Goal: Task Accomplishment & Management: Use online tool/utility

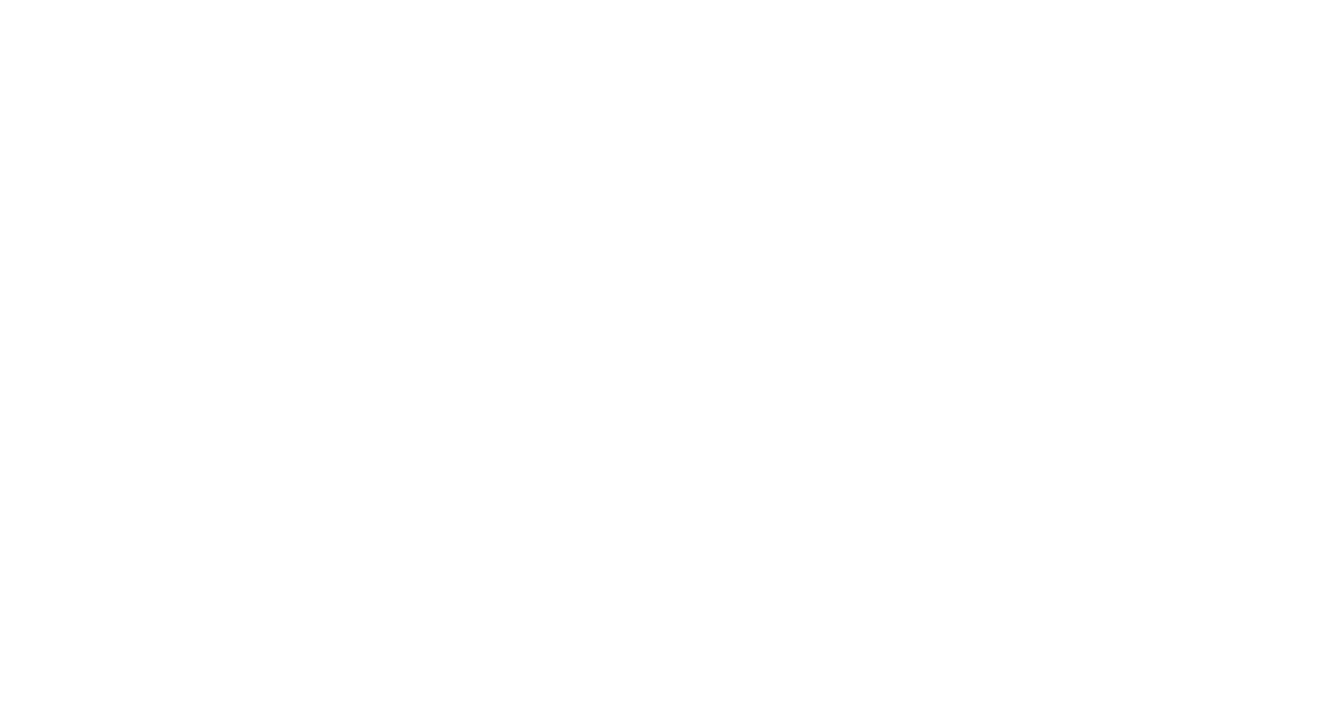
click at [491, 6] on html "× Your report is being generated. Be patient! × We're working on your Modificat…" at bounding box center [670, 3] width 1340 height 6
click at [641, 6] on html "× Your report is being generated. Be patient! × We're working on your Modificat…" at bounding box center [670, 3] width 1340 height 6
click at [379, 6] on html "× Your report is being generated. Be patient! × We're working on your Modificat…" at bounding box center [670, 3] width 1340 height 6
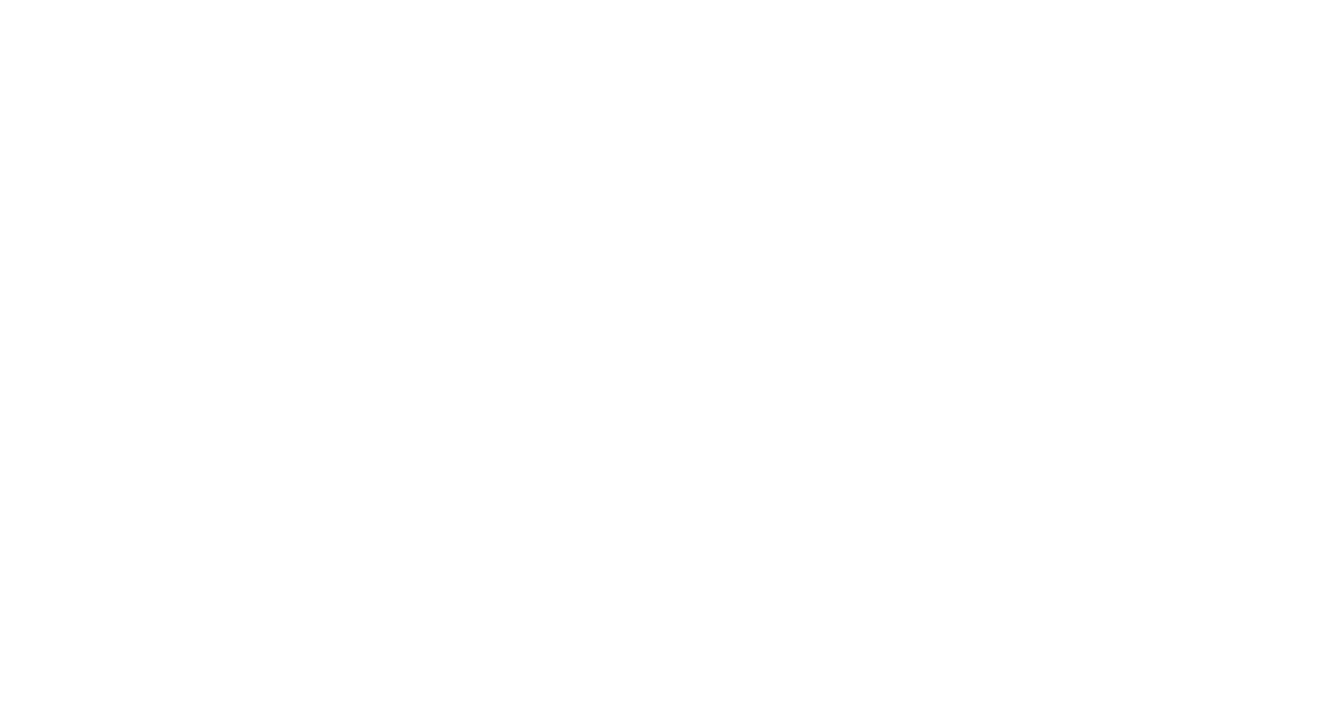
click at [557, 6] on html "× Your report is being generated. Be patient! × We're working on your Modificat…" at bounding box center [665, 3] width 1331 height 6
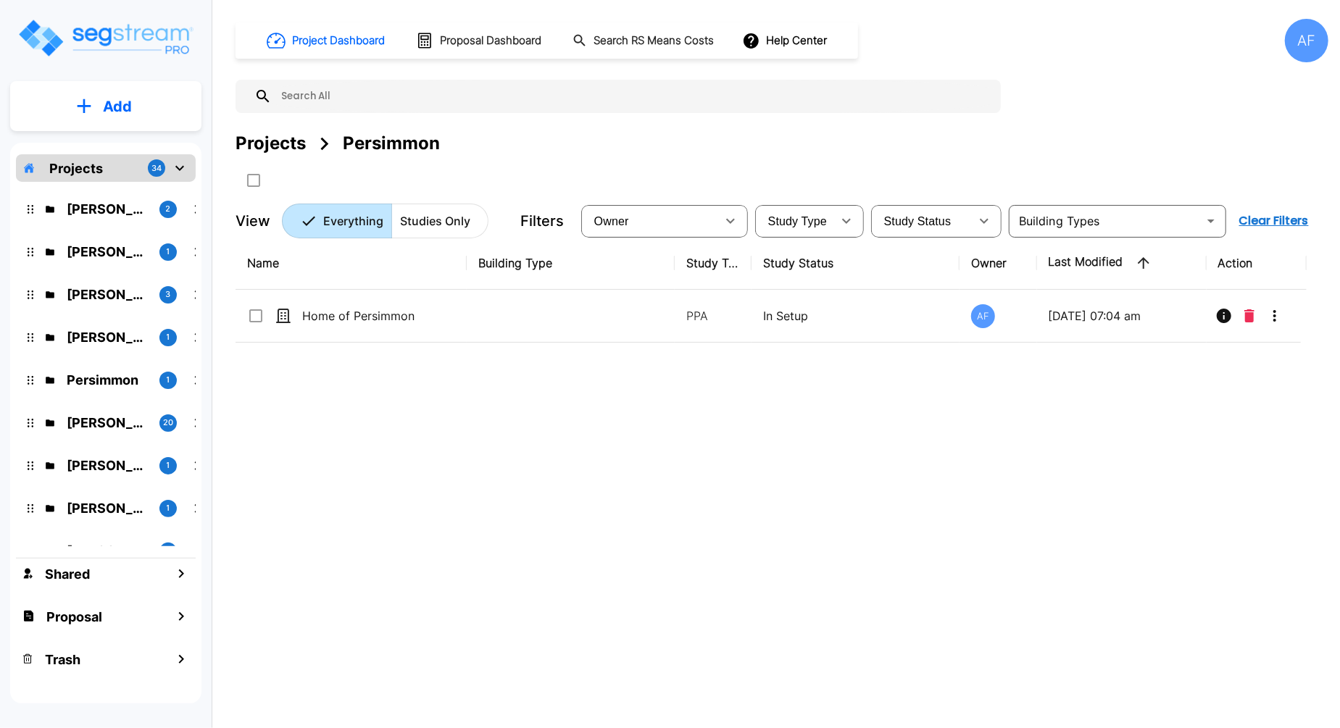
click at [699, 149] on div "Projects Persimmon" at bounding box center [782, 143] width 1093 height 26
click at [326, 85] on input "text" at bounding box center [633, 96] width 722 height 33
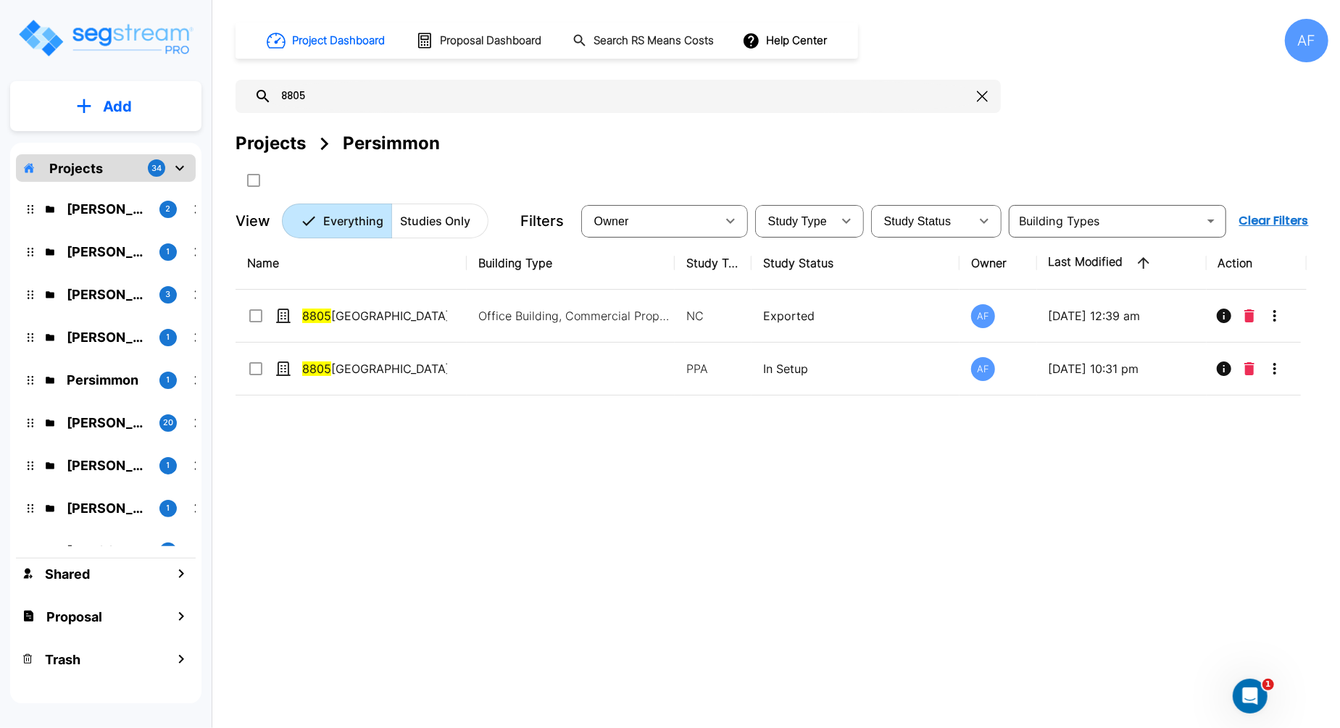
type input "8805"
click at [466, 457] on div "Name Building Type Study Type Study Status Owner Last Modified Action 8805 Urba…" at bounding box center [771, 463] width 1071 height 452
click at [514, 431] on div "Name Building Type Study Type Study Status Owner Last Modified Action 8805 Urba…" at bounding box center [771, 463] width 1071 height 452
click at [749, 490] on div "Name Building Type Study Type Study Status Owner Last Modified Action 8805 Urba…" at bounding box center [771, 463] width 1071 height 452
click at [580, 581] on div "Name Building Type Study Type Study Status Owner Last Modified Action 8805 Urba…" at bounding box center [771, 463] width 1071 height 452
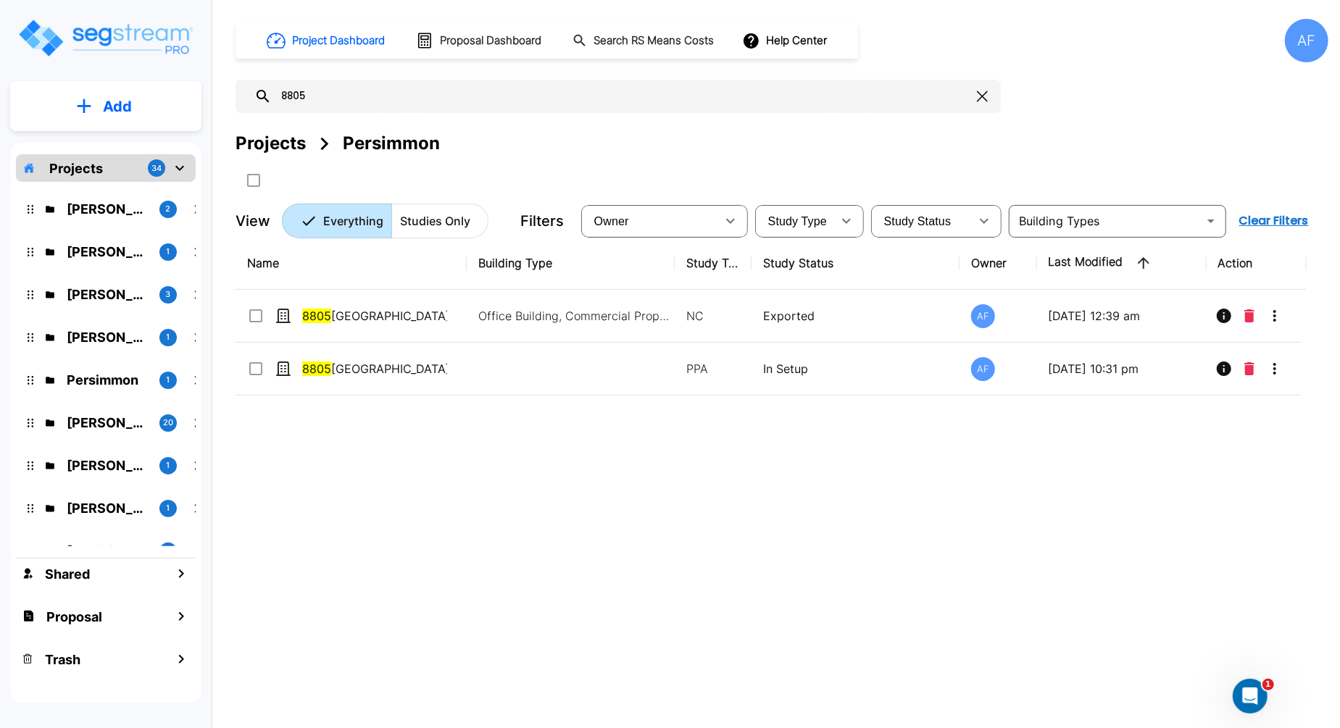
click at [378, 145] on div "Persimmon" at bounding box center [391, 143] width 97 height 26
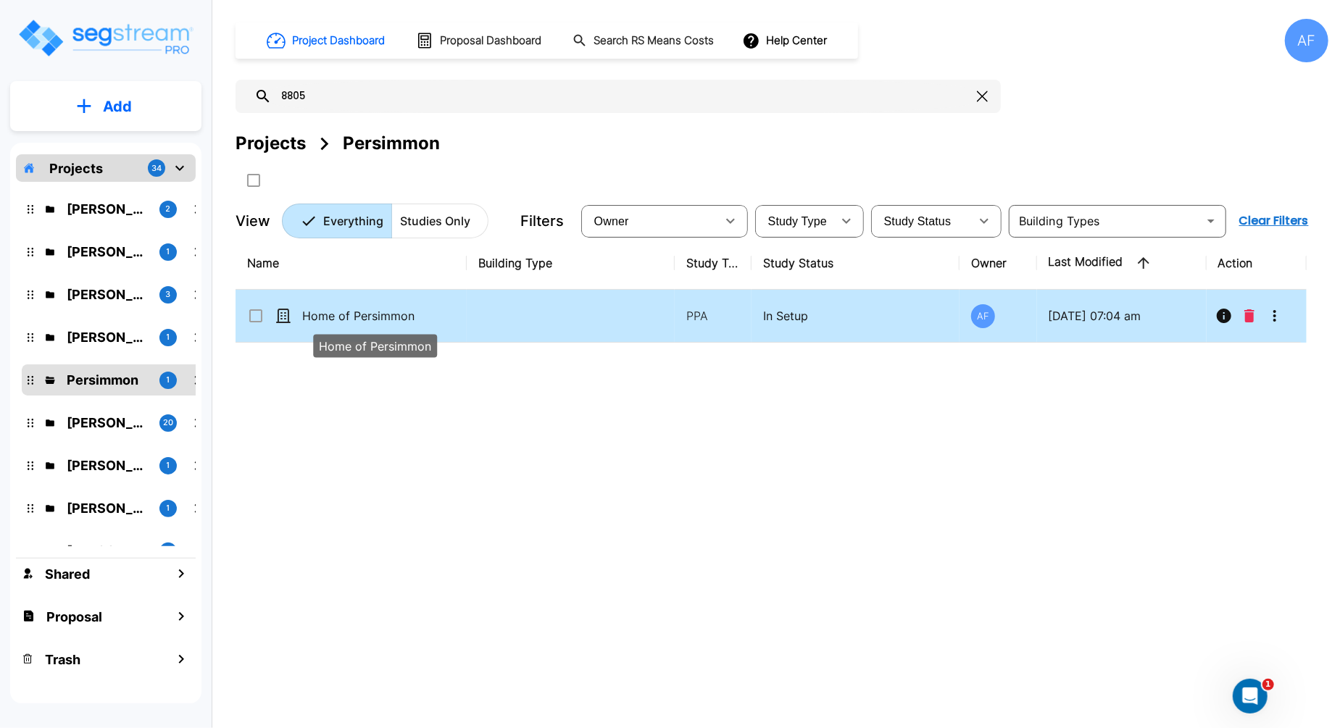
click at [405, 315] on span "Home of Persimmon" at bounding box center [358, 315] width 112 height 17
click at [500, 325] on td at bounding box center [571, 316] width 208 height 53
checkbox input "true"
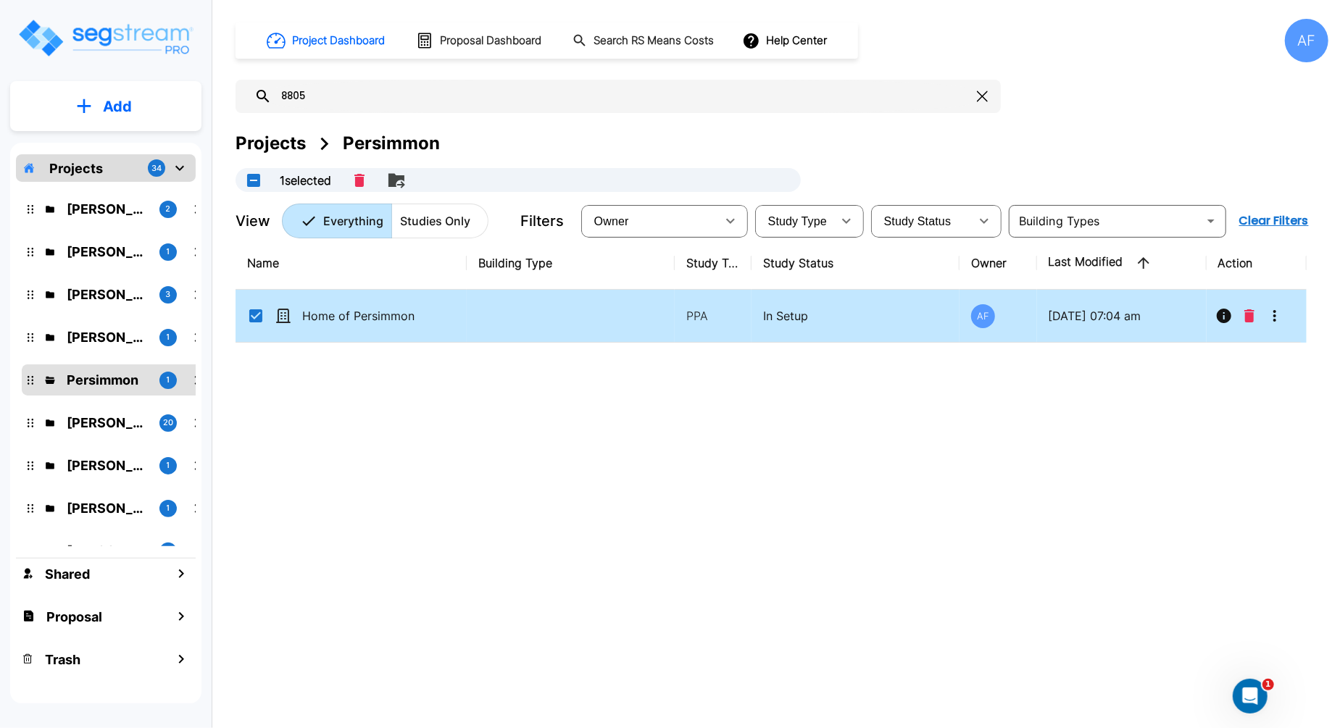
click at [500, 325] on td at bounding box center [571, 316] width 208 height 53
click at [378, 319] on span "Home of Persimmon" at bounding box center [358, 315] width 112 height 17
click at [276, 141] on div "Projects" at bounding box center [271, 143] width 70 height 26
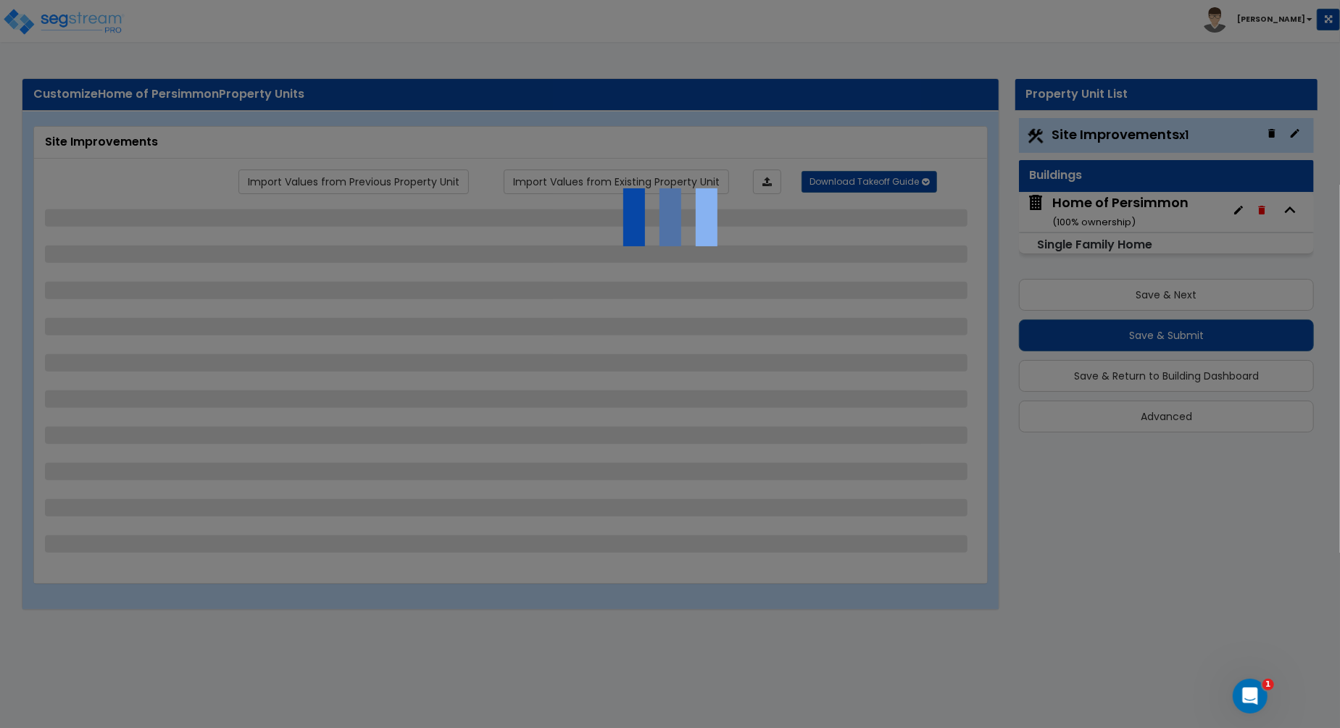
click at [86, 26] on div at bounding box center [670, 364] width 1340 height 728
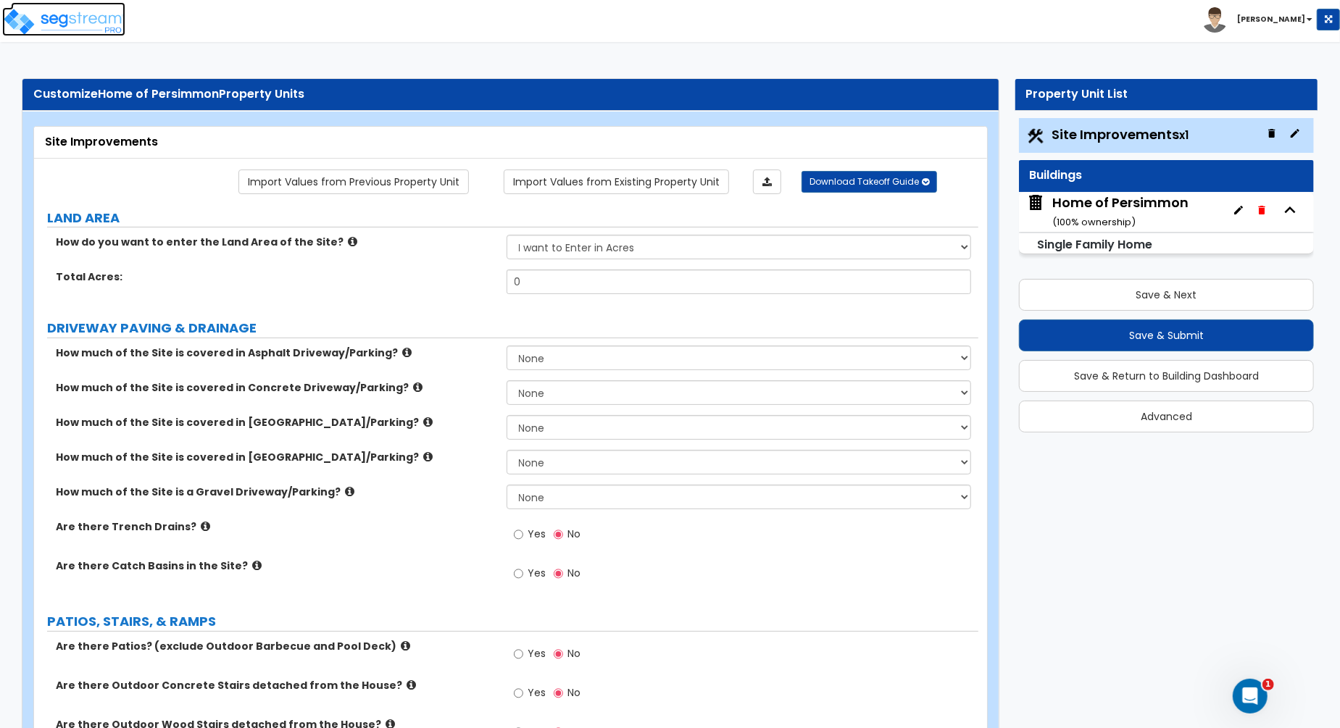
click at [91, 15] on img at bounding box center [63, 21] width 123 height 29
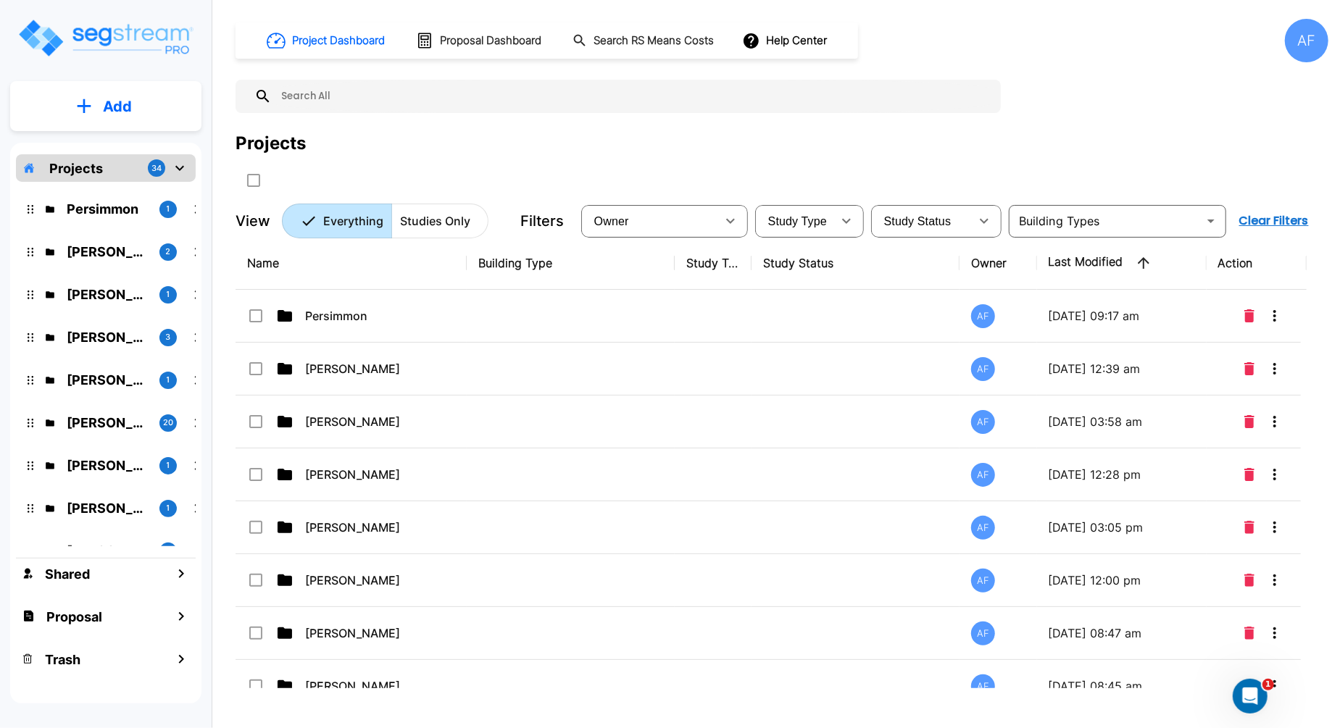
click at [378, 101] on input "text" at bounding box center [633, 96] width 722 height 33
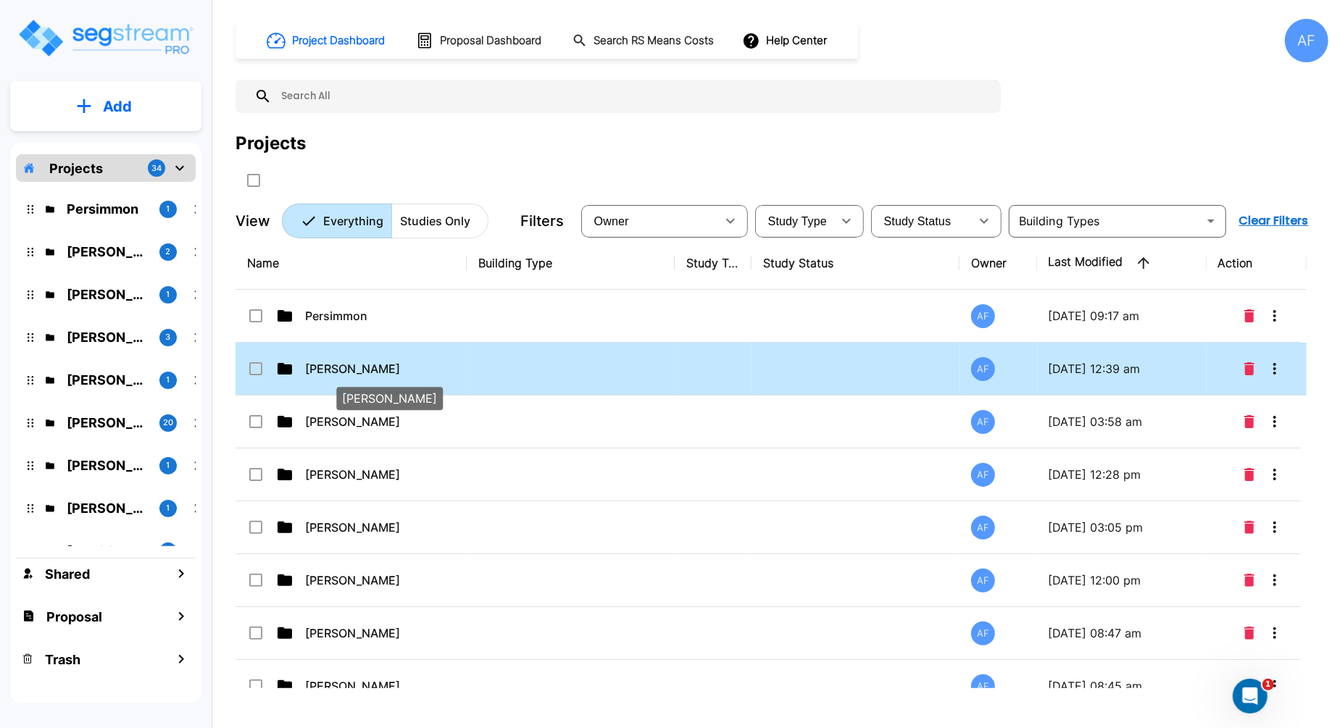
click at [340, 375] on p "Florence Yee" at bounding box center [377, 368] width 145 height 17
checkbox input "true"
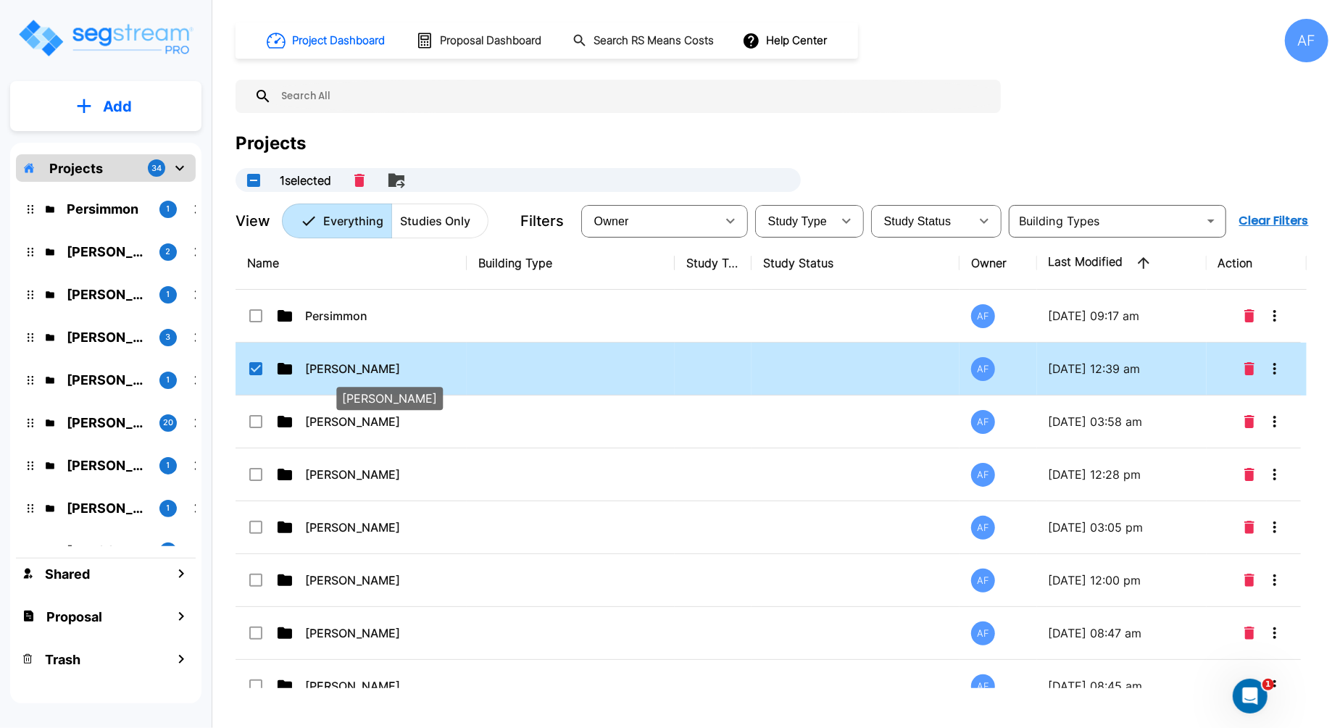
click at [341, 364] on p "[PERSON_NAME]" at bounding box center [377, 368] width 145 height 17
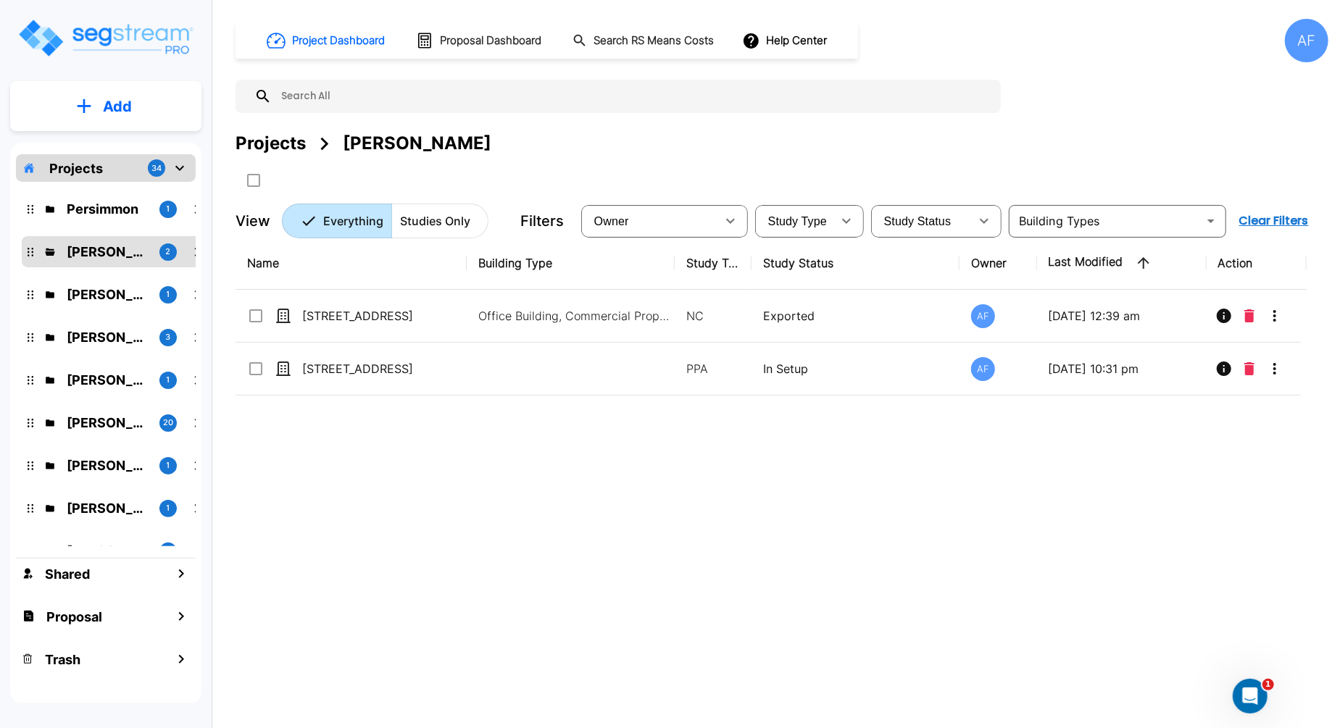
click at [393, 447] on div "Name Building Type Study Type Study Status Owner Last Modified Action 8805 Urba…" at bounding box center [771, 463] width 1071 height 452
click at [552, 541] on div "Name Building Type Study Type Study Status Owner Last Modified Action 8805 Urba…" at bounding box center [771, 463] width 1071 height 452
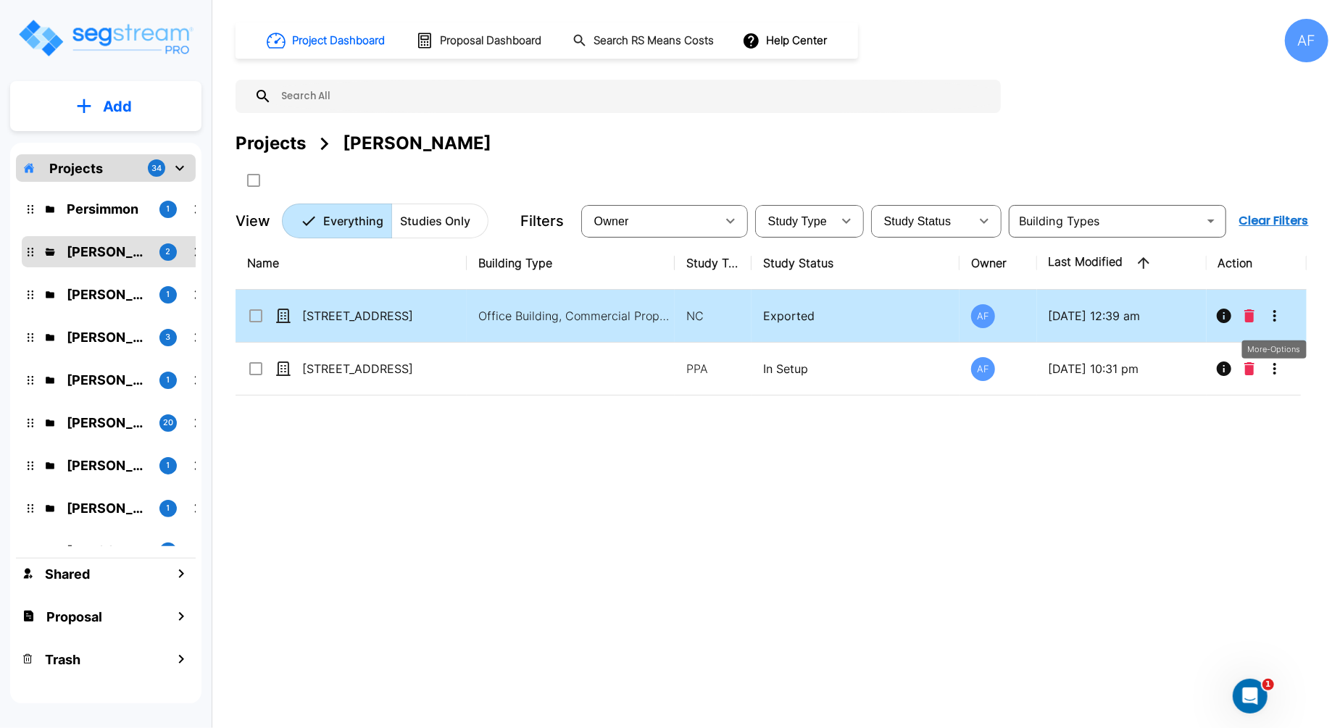
click at [1276, 315] on icon "More-Options" at bounding box center [1274, 315] width 17 height 17
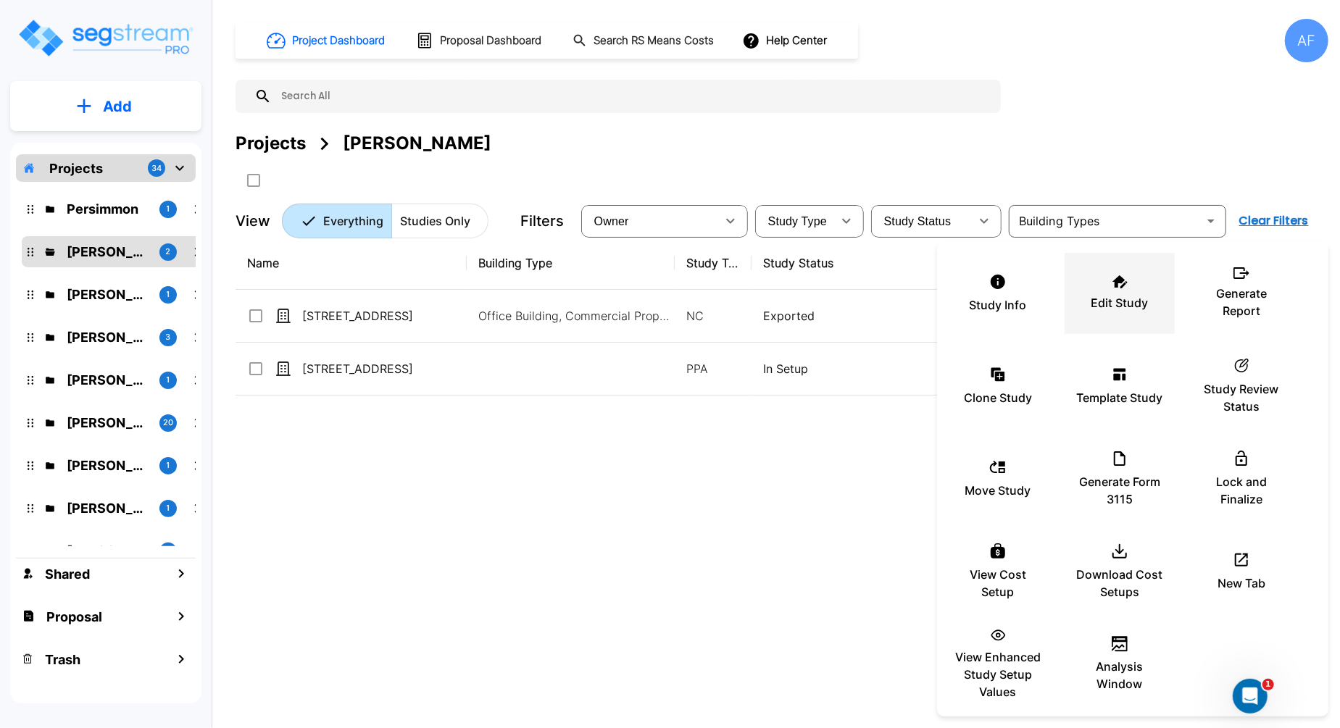
click at [1120, 304] on p "Edit Study" at bounding box center [1119, 302] width 57 height 17
click at [1134, 296] on p "Edit Study" at bounding box center [1119, 302] width 57 height 17
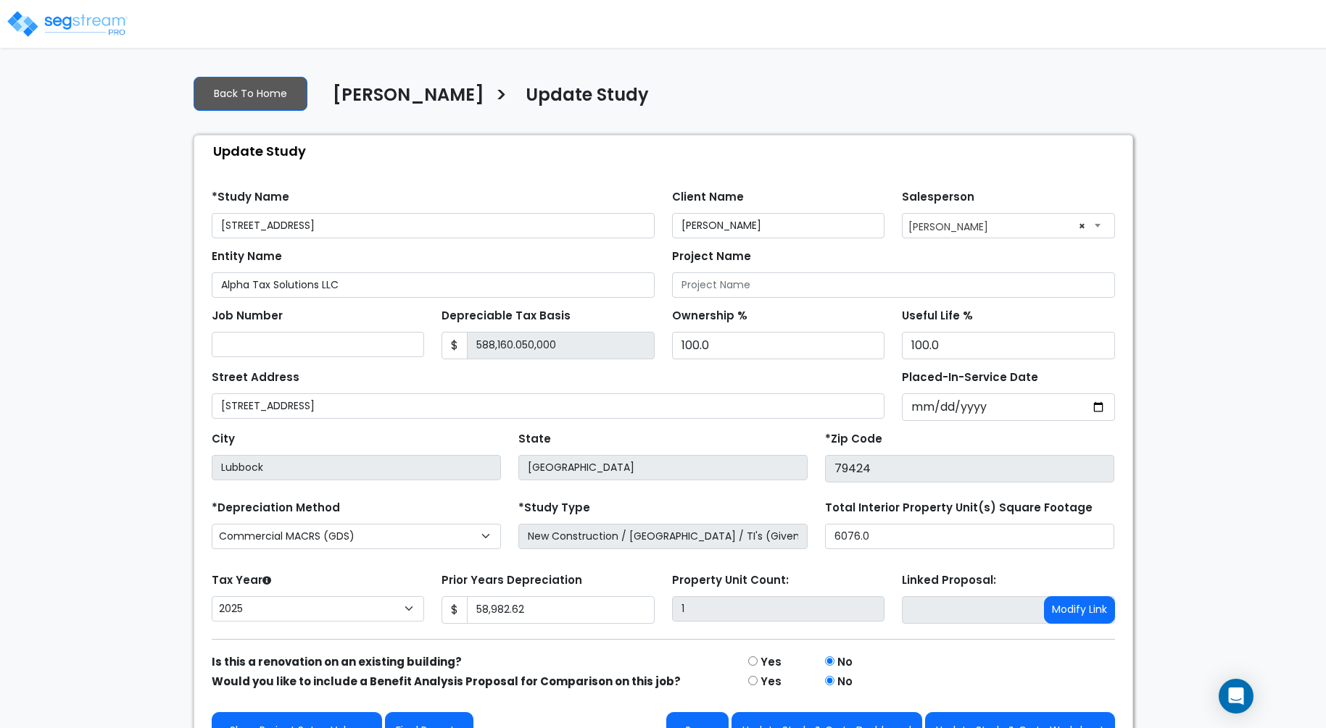
select select "2025"
click at [557, 159] on div "Update Study" at bounding box center [666, 151] width 931 height 31
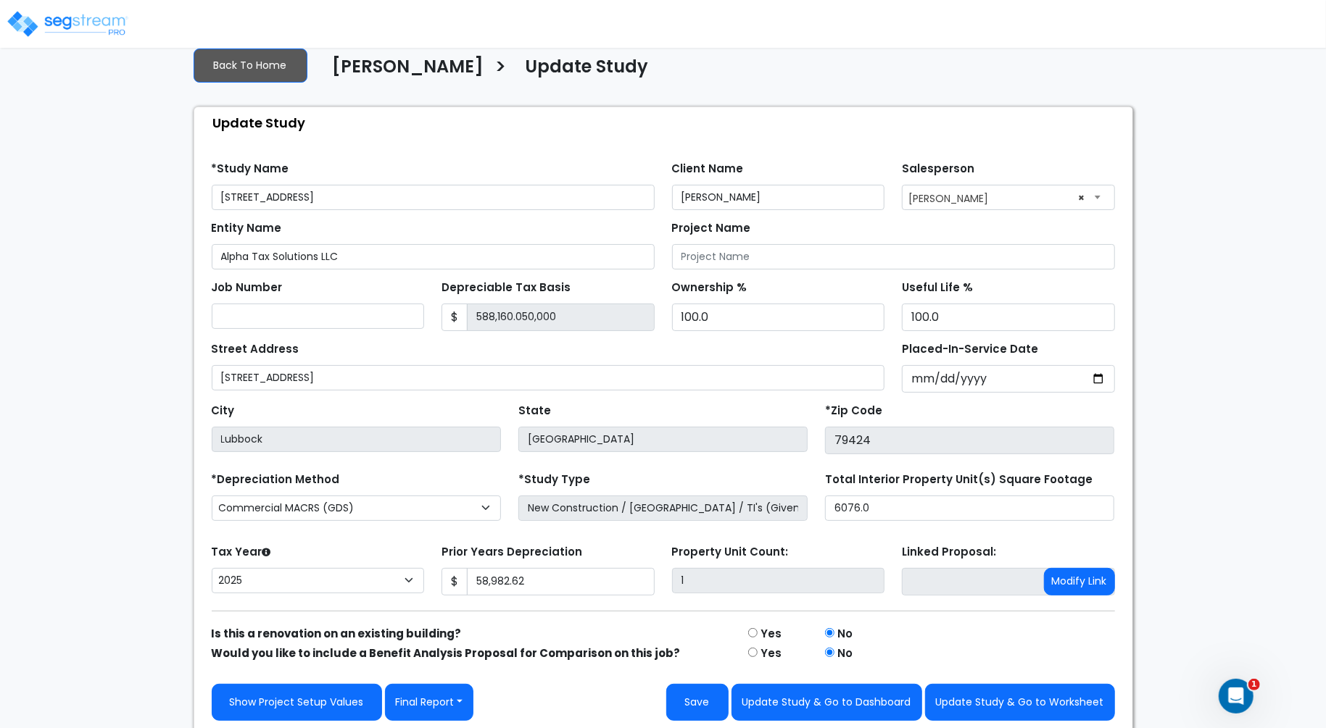
scroll to position [29, 0]
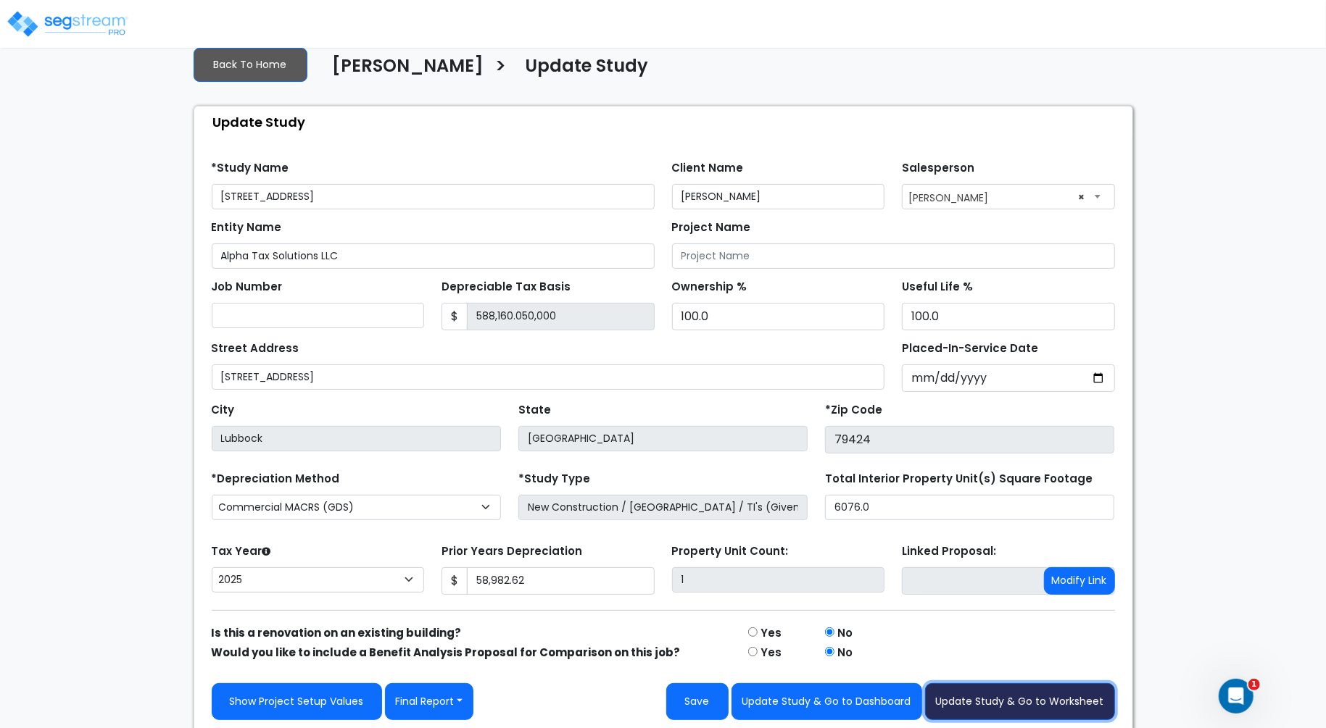
click at [1037, 703] on button "Update Study & Go to Worksheet" at bounding box center [1020, 701] width 190 height 37
type input "58982.62"
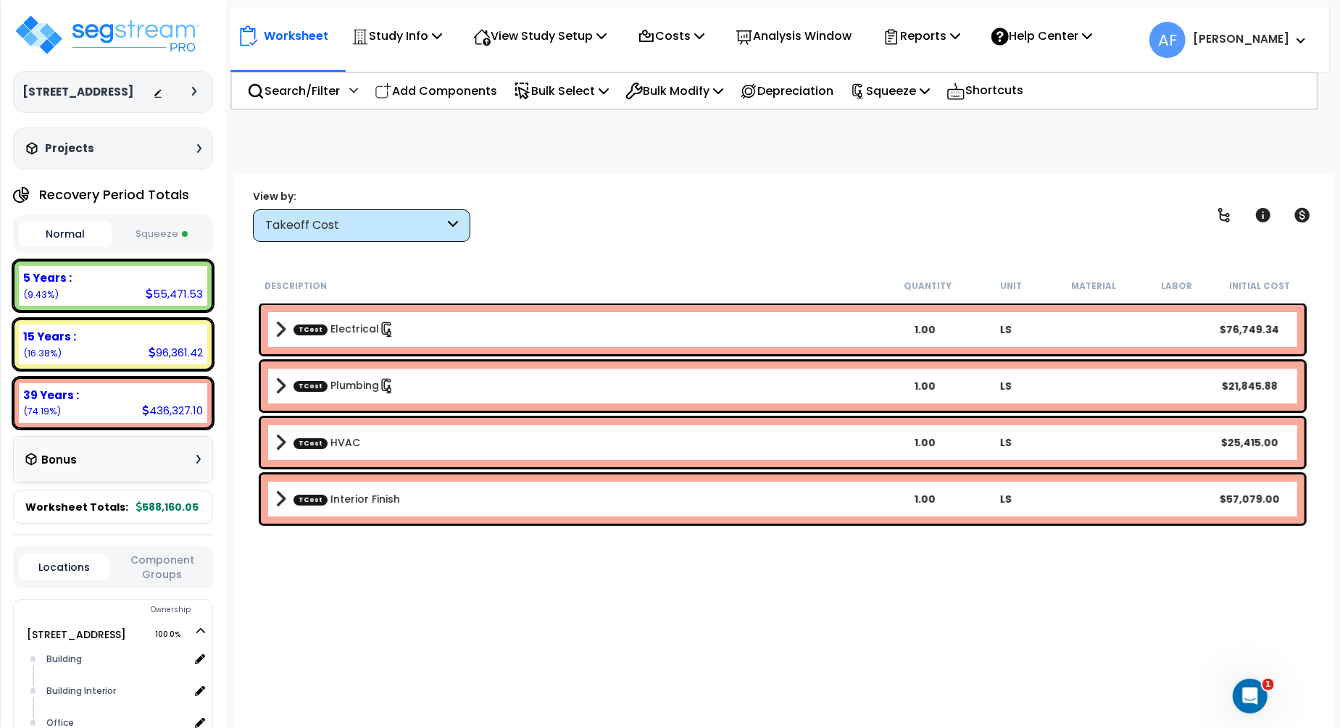
click at [636, 176] on div "Worksheet Study Info Study Setup Add Property Unit Template study Clone study AF" at bounding box center [782, 538] width 1099 height 728
click at [163, 222] on button "Squeeze" at bounding box center [161, 234] width 93 height 25
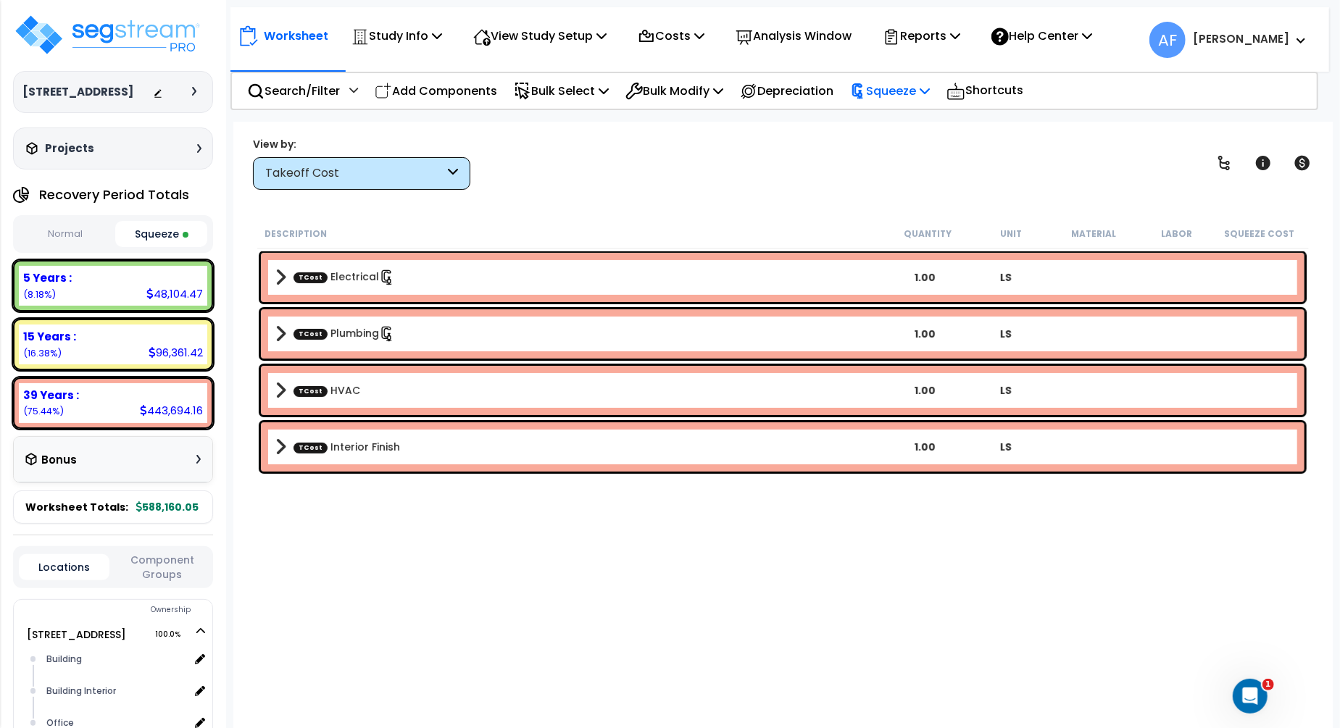
click at [909, 95] on p "Squeeze" at bounding box center [890, 91] width 80 height 20
click at [911, 119] on link "Re-squeeze" at bounding box center [915, 123] width 144 height 29
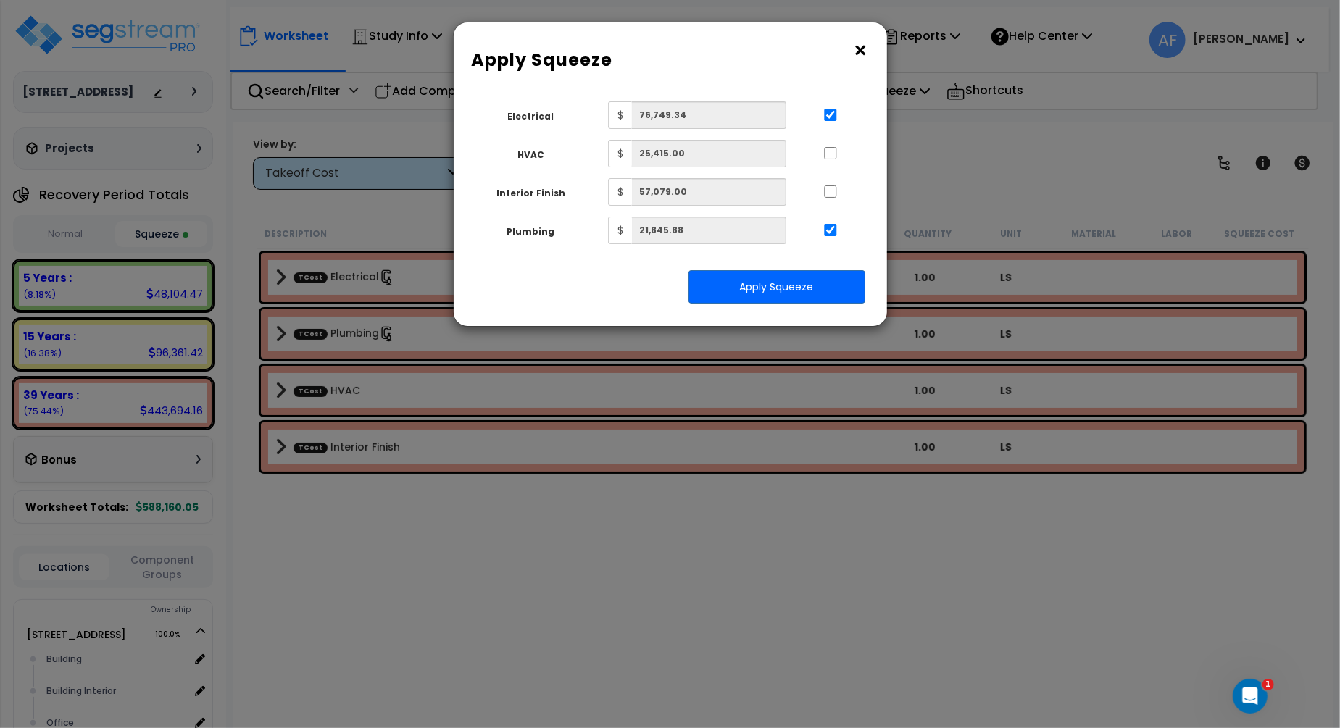
click at [861, 55] on button "×" at bounding box center [861, 50] width 16 height 23
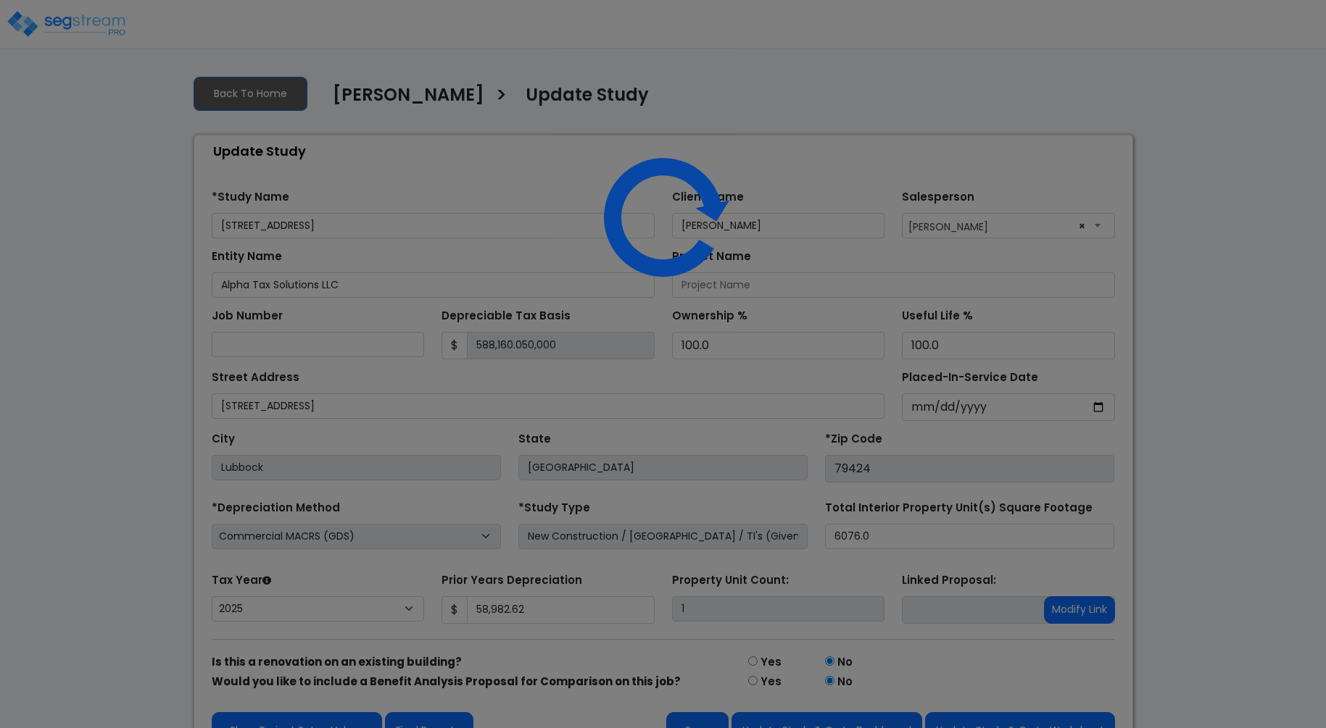
select select "2025"
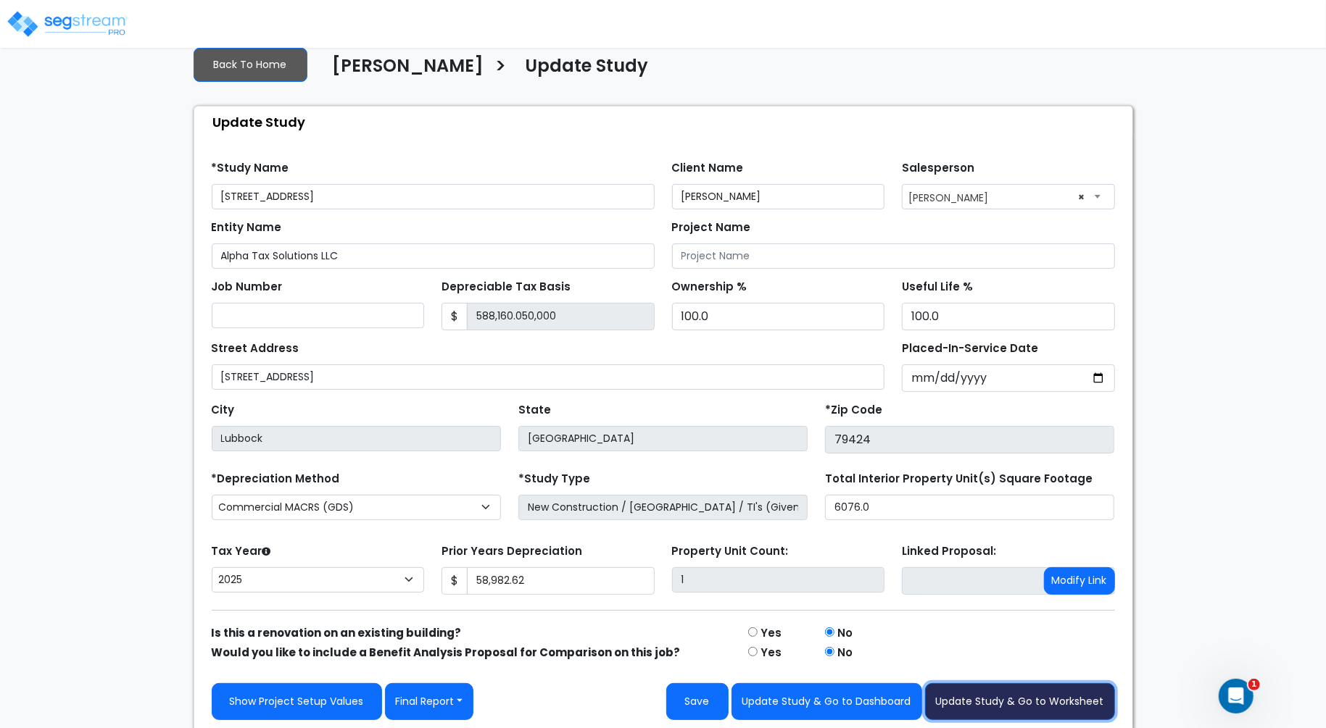
click at [1030, 693] on button "Update Study & Go to Worksheet" at bounding box center [1020, 701] width 190 height 37
type input "58982.62"
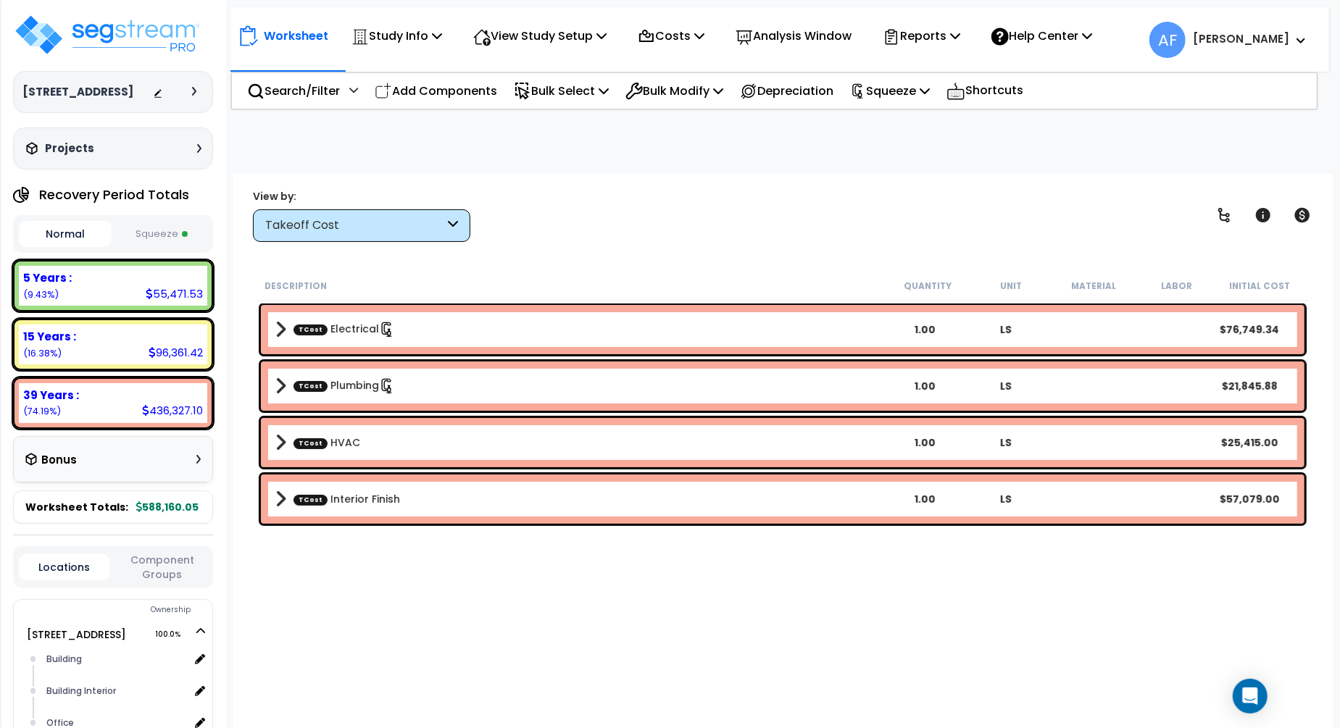
click at [825, 217] on div "View by: Takeoff Cost Takeoff Cost" at bounding box center [783, 215] width 1070 height 54
click at [954, 40] on p "Reports" at bounding box center [922, 36] width 78 height 20
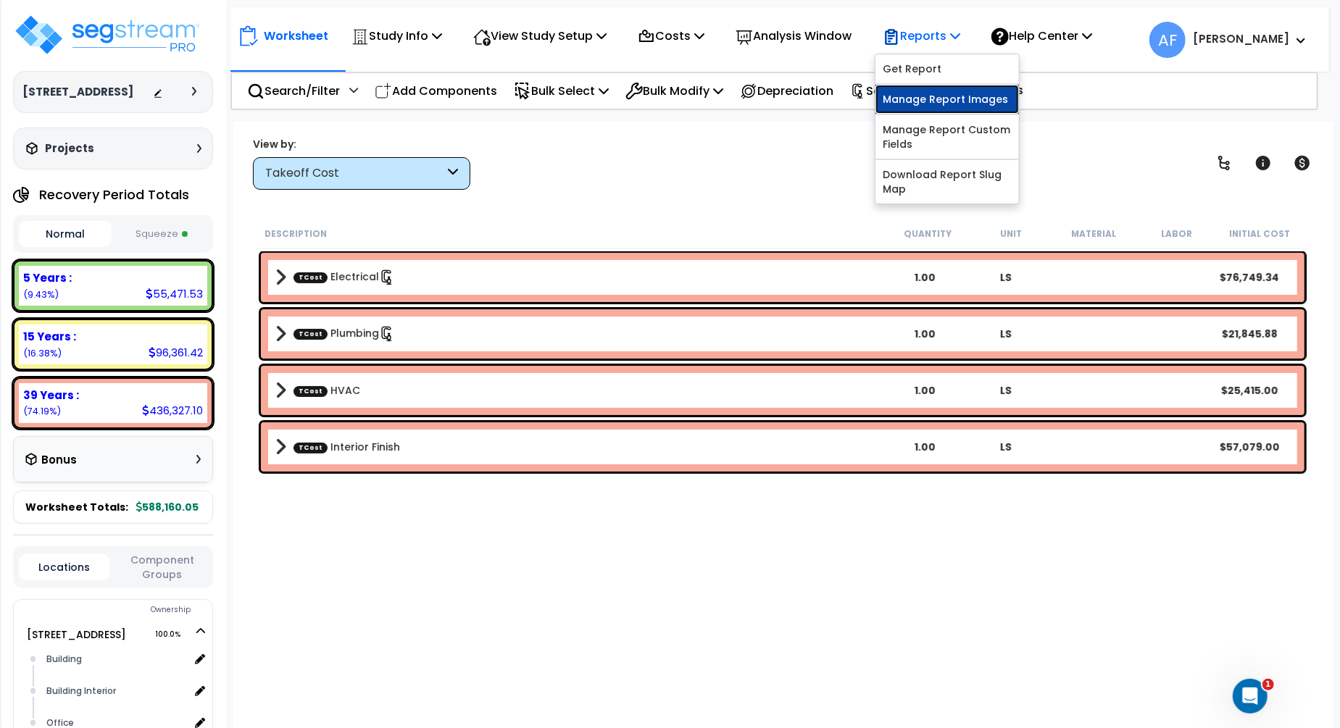
click at [957, 98] on link "Manage Report Images" at bounding box center [948, 99] width 144 height 29
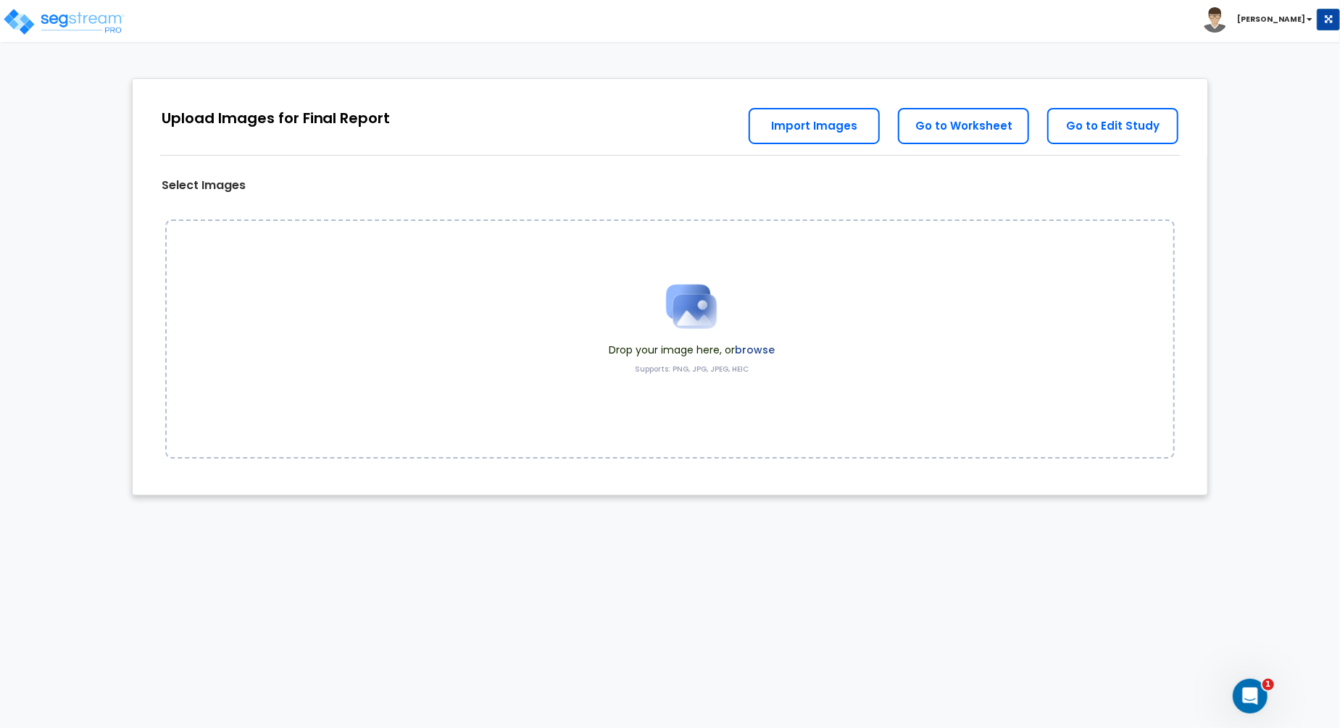
click at [660, 120] on div "Upload Images for Final Report Back to Export Review Go to Edit Study Go to Wor…" at bounding box center [671, 117] width 1076 height 77
click at [758, 354] on label "browse" at bounding box center [755, 350] width 40 height 14
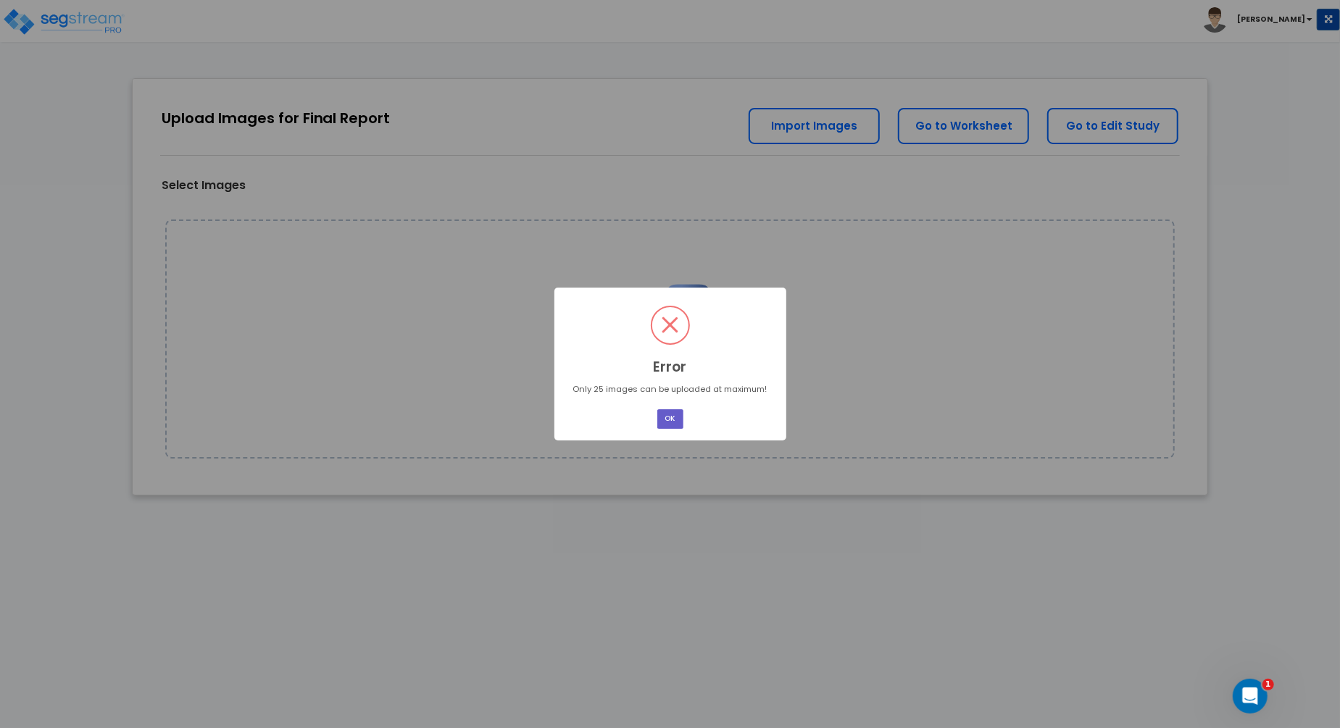
click at [665, 415] on button "OK" at bounding box center [670, 419] width 26 height 20
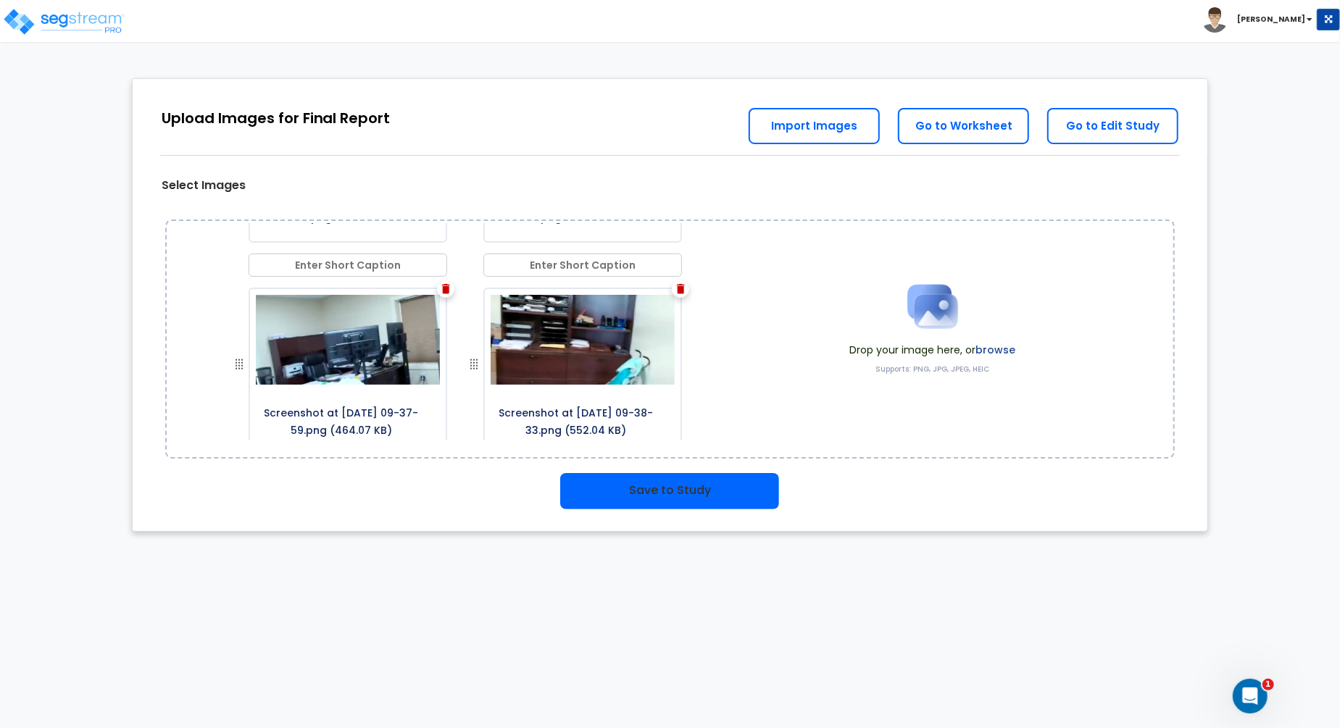
scroll to position [1861, 0]
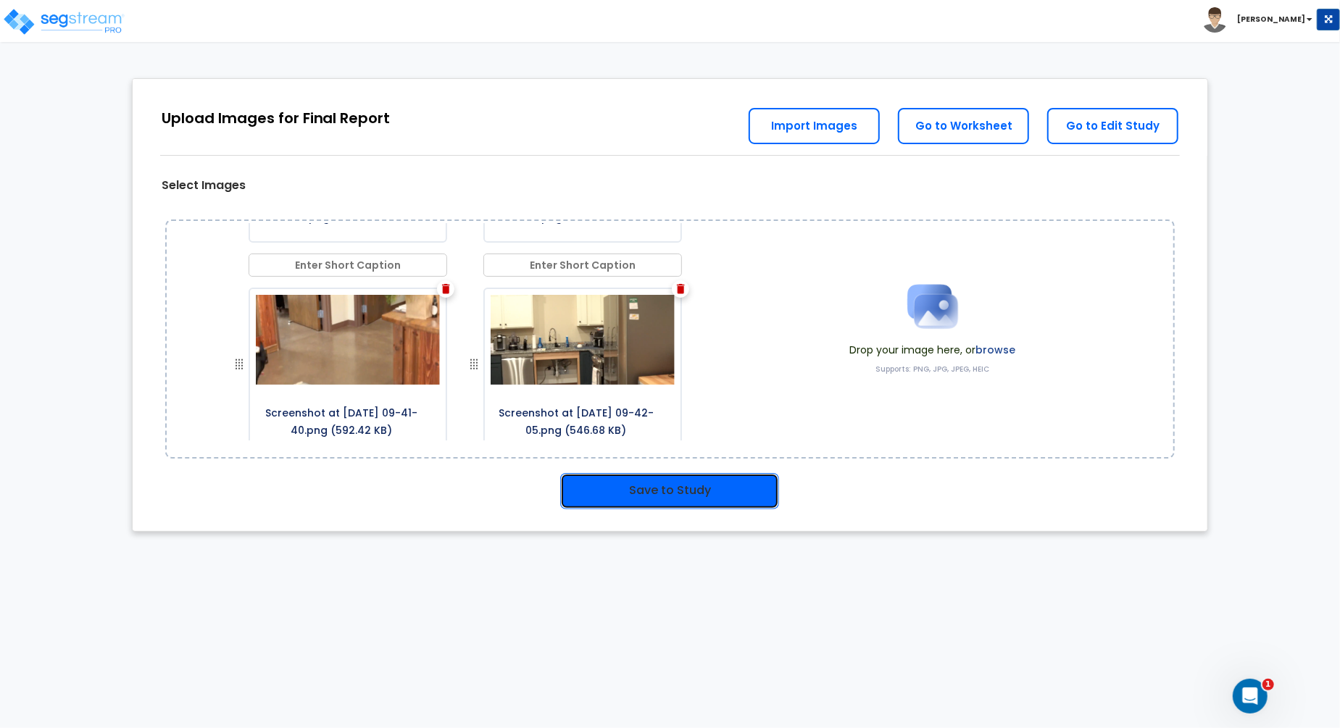
click at [672, 498] on button "Save to Study" at bounding box center [669, 491] width 219 height 36
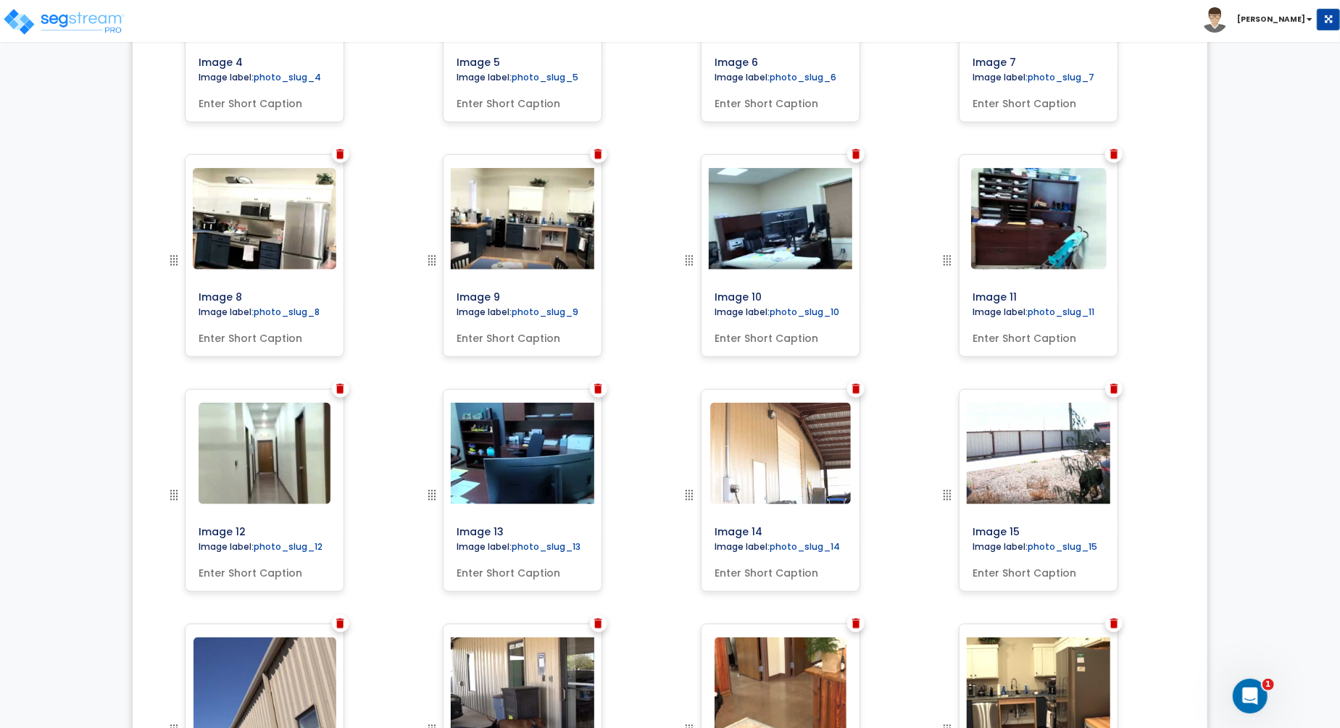
scroll to position [960, 0]
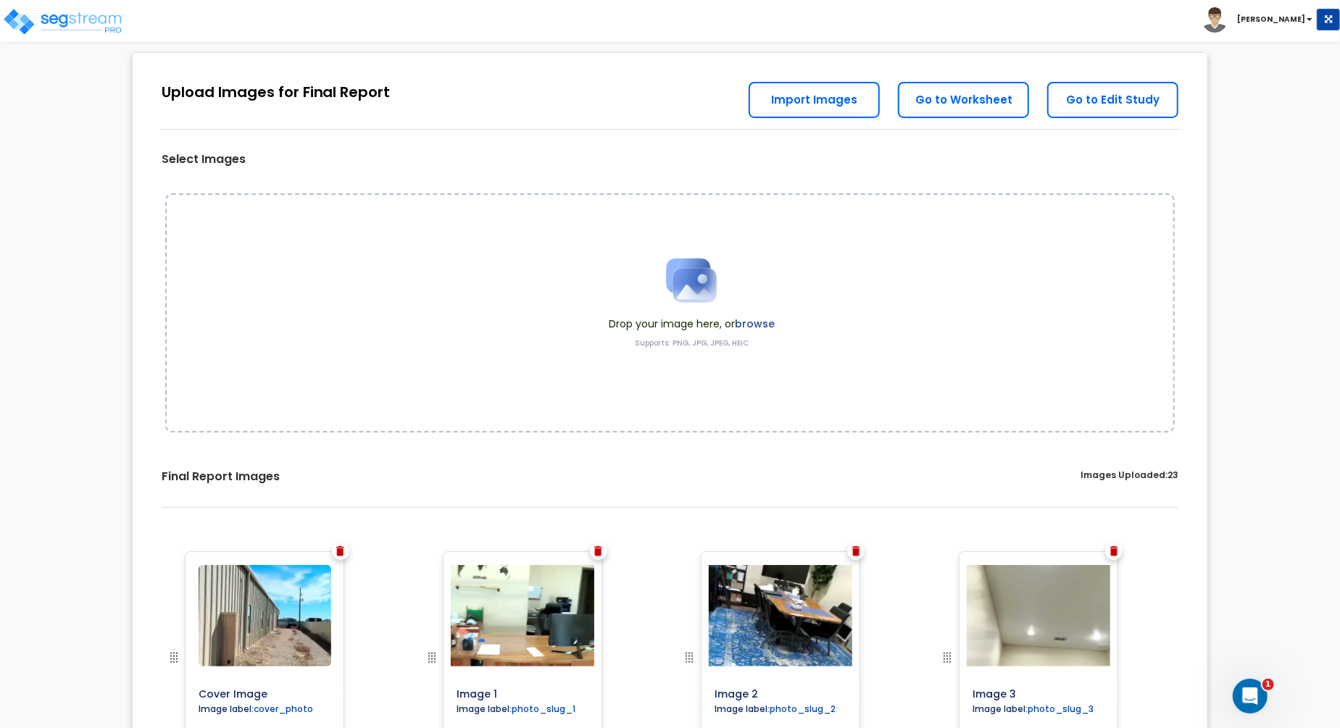
scroll to position [0, 0]
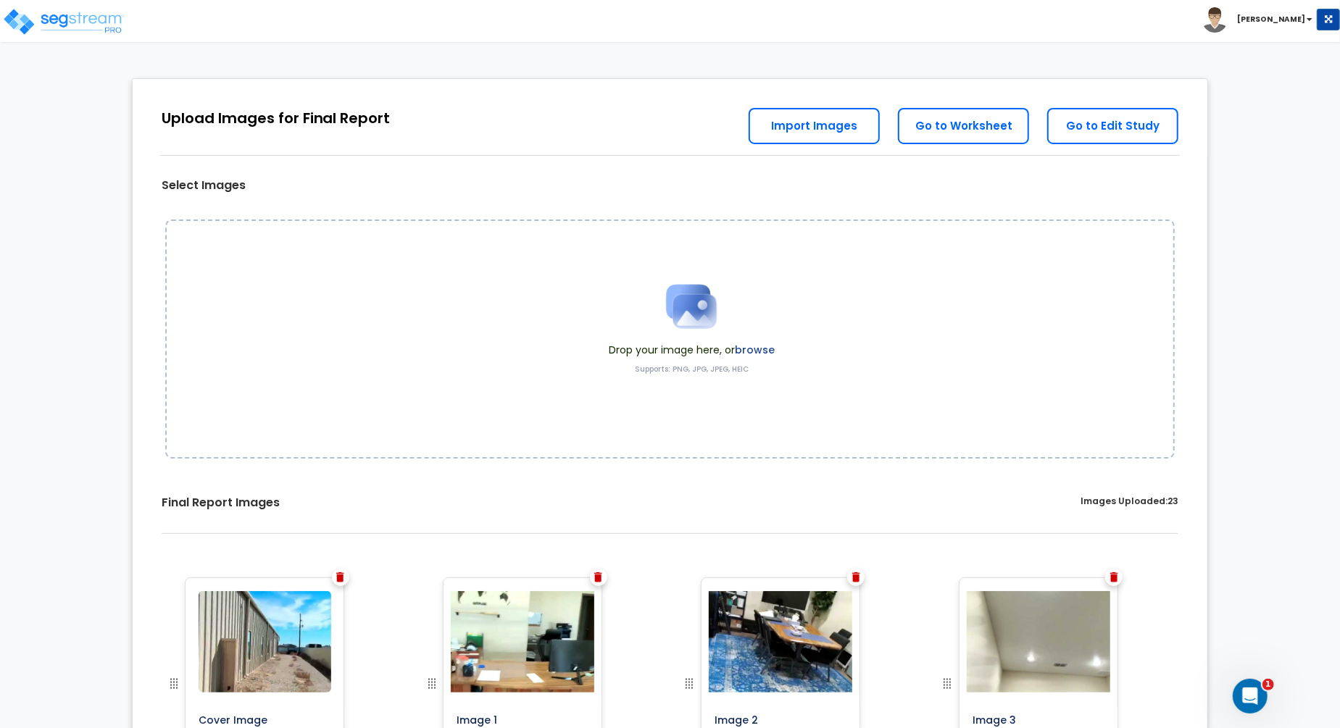
click at [749, 348] on label "browse" at bounding box center [755, 350] width 40 height 14
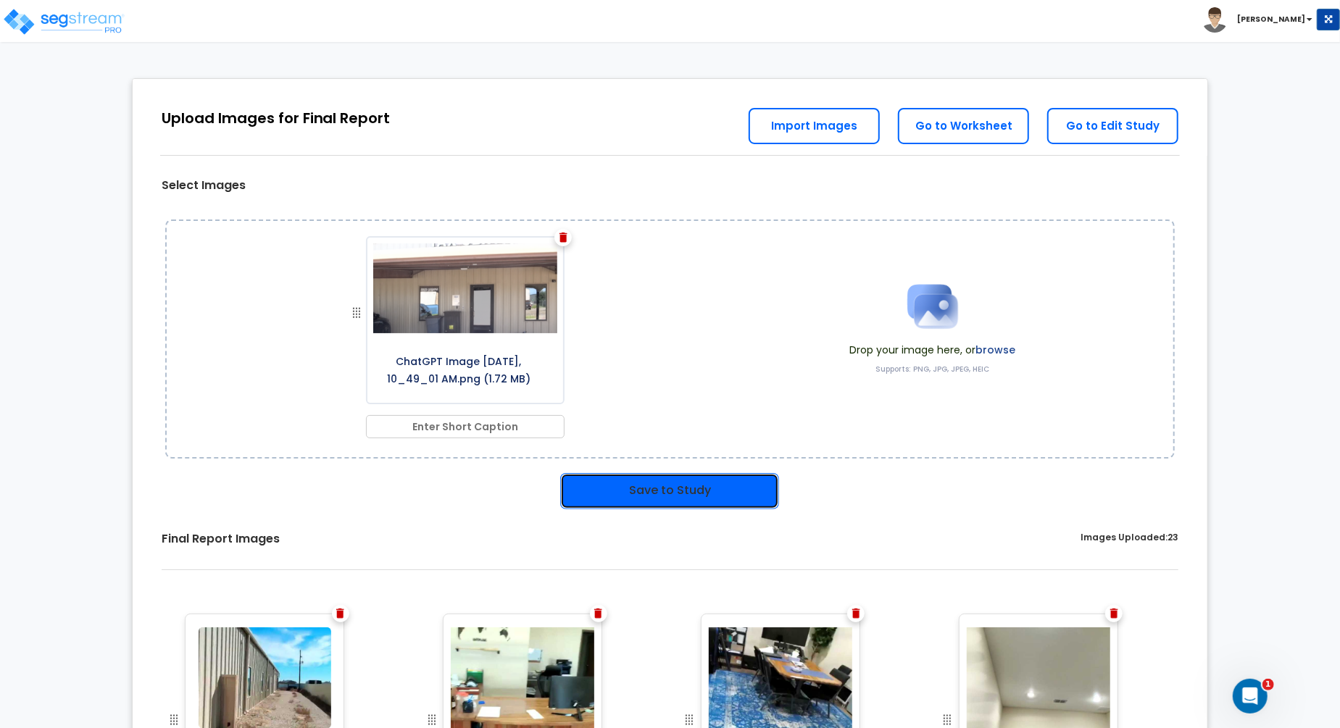
click at [733, 481] on button "Save to Study" at bounding box center [669, 491] width 219 height 36
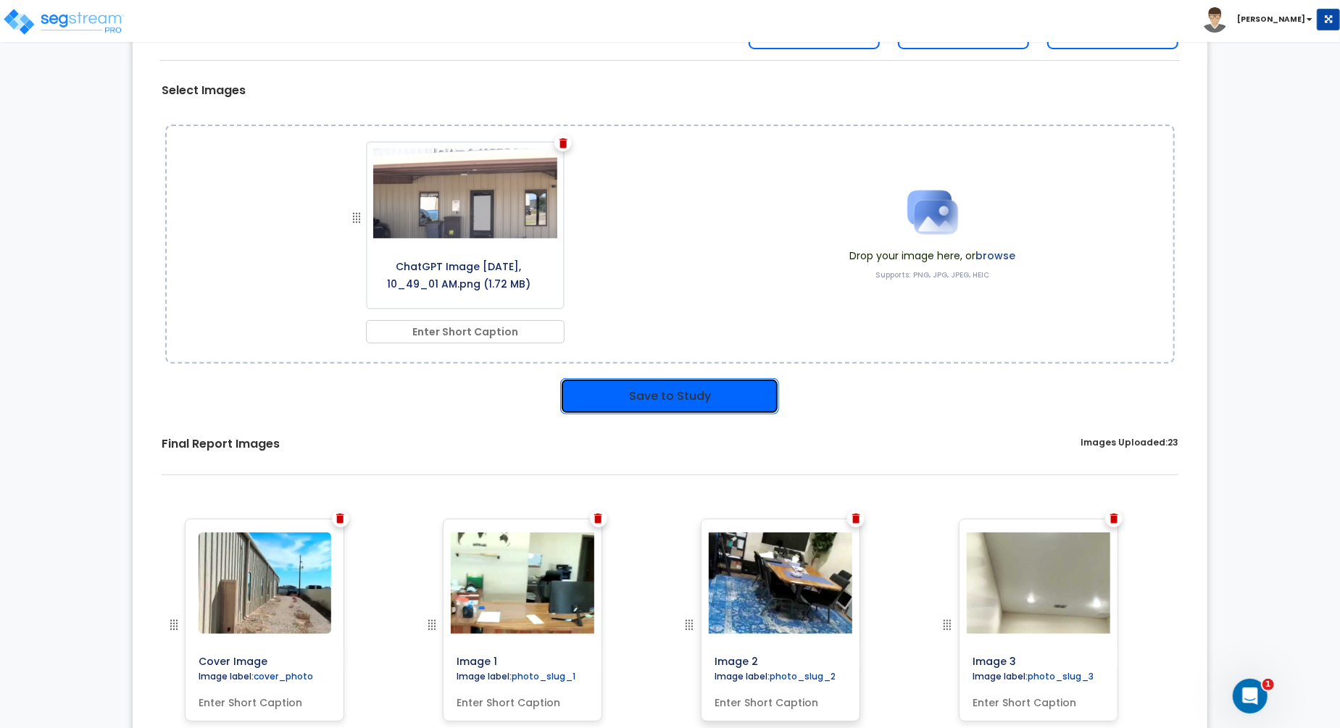
scroll to position [409, 0]
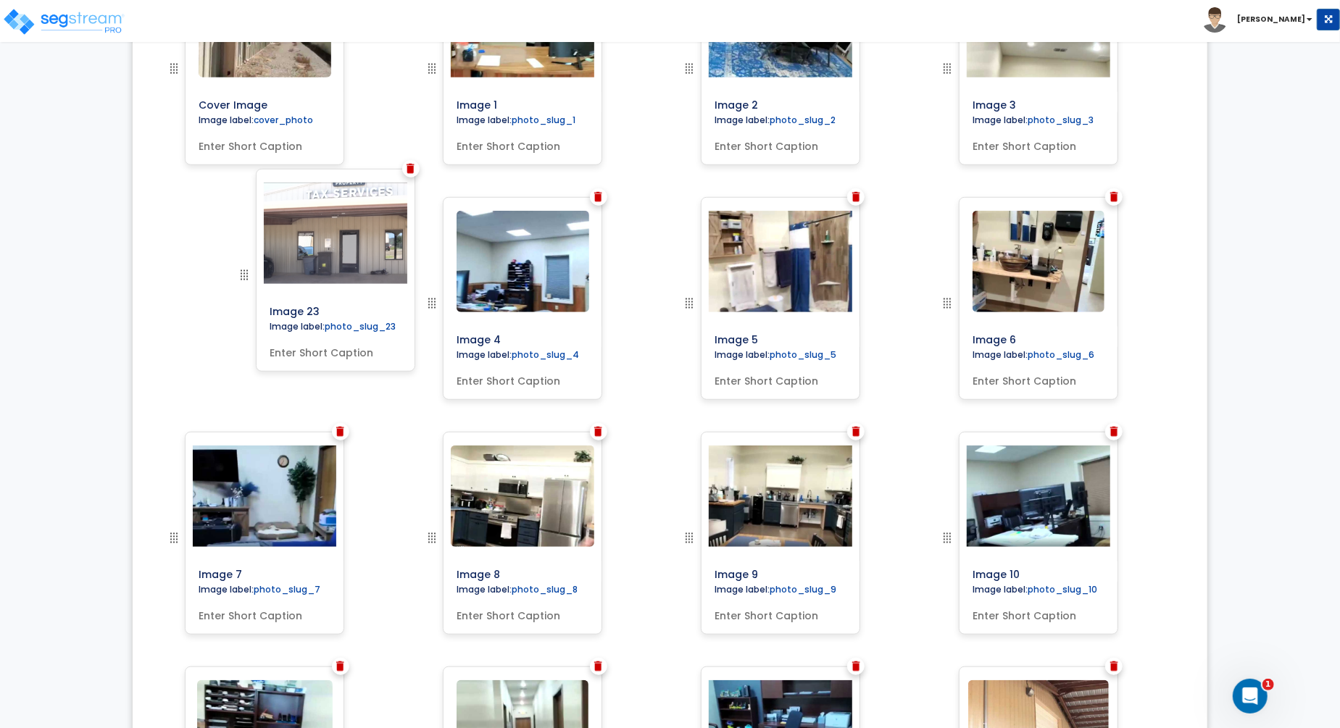
scroll to position [558, 0]
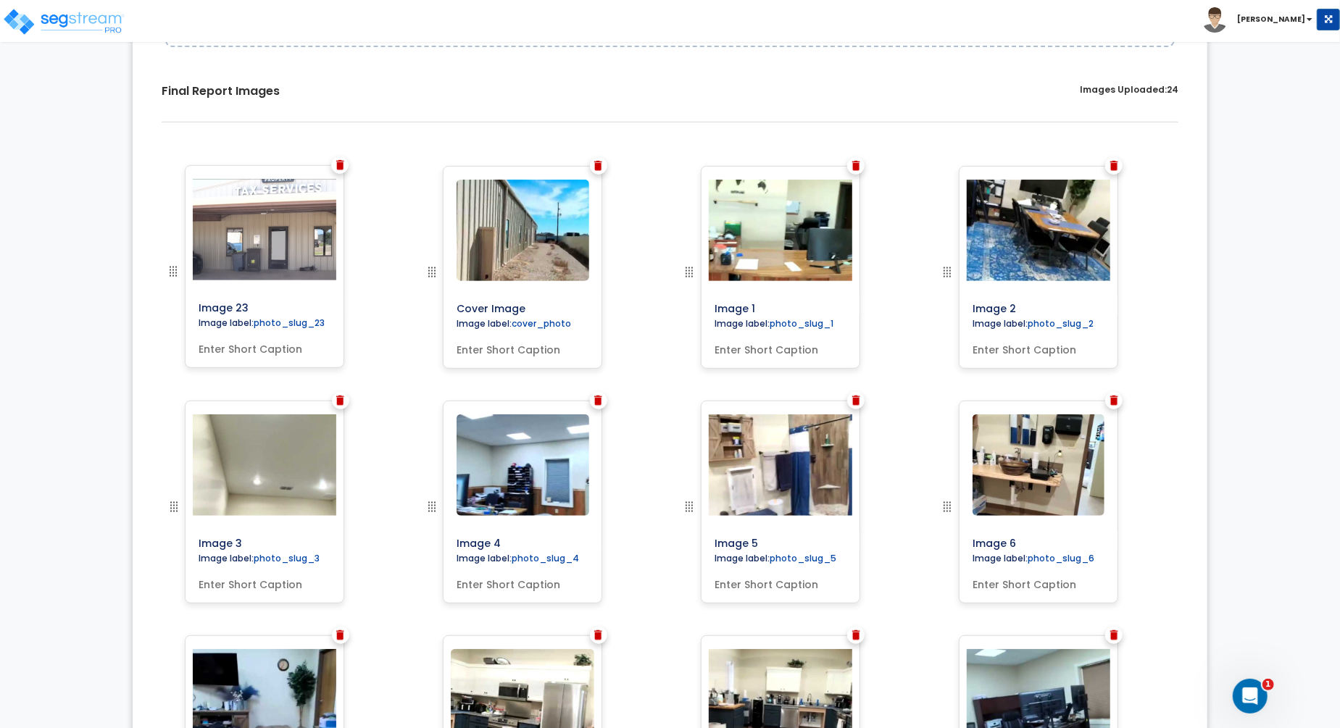
drag, startPoint x: 949, startPoint y: 543, endPoint x: 125, endPoint y: 257, distance: 872.4
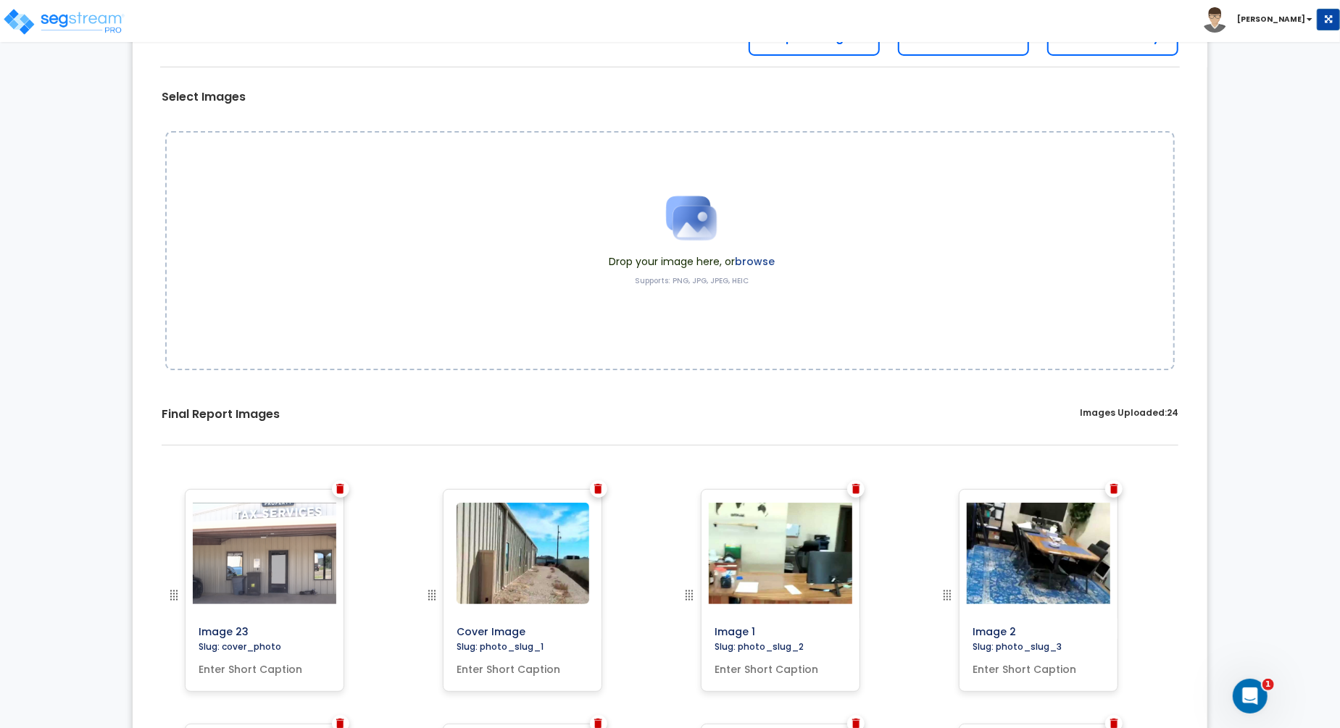
scroll to position [0, 0]
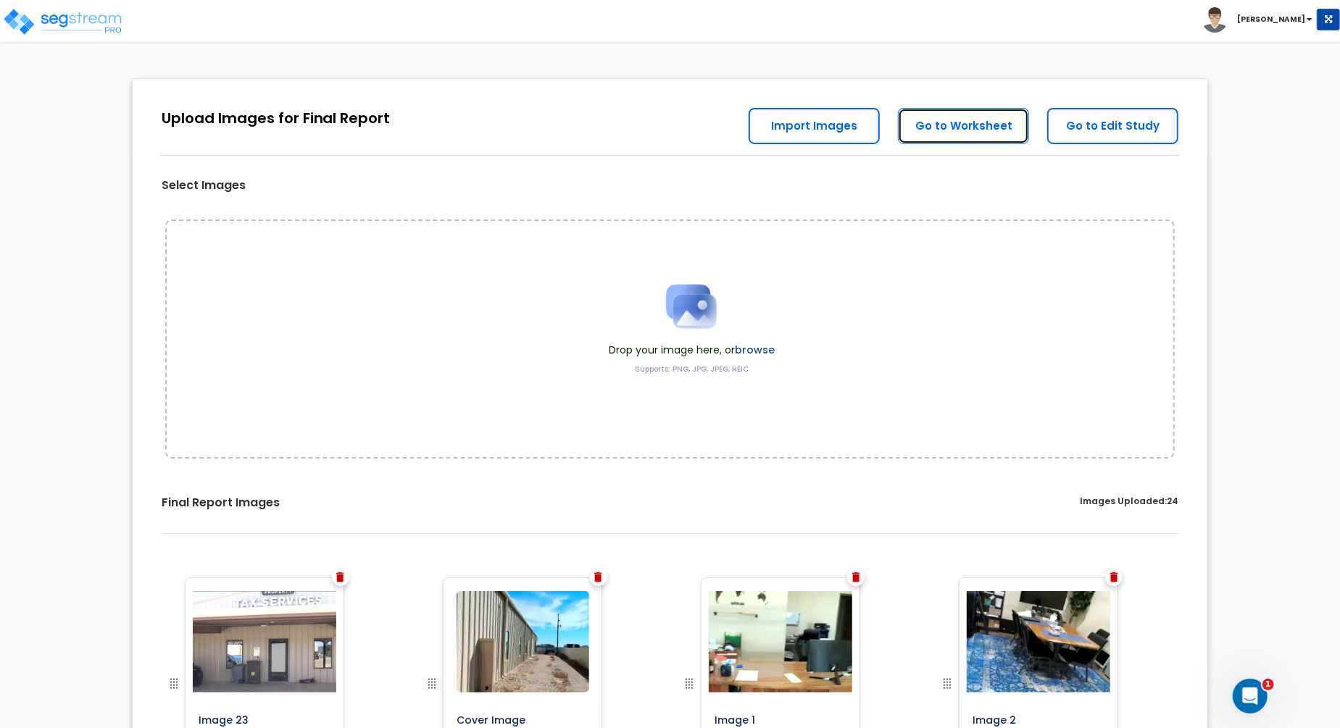
click at [981, 129] on link "Go to Worksheet" at bounding box center [963, 126] width 131 height 36
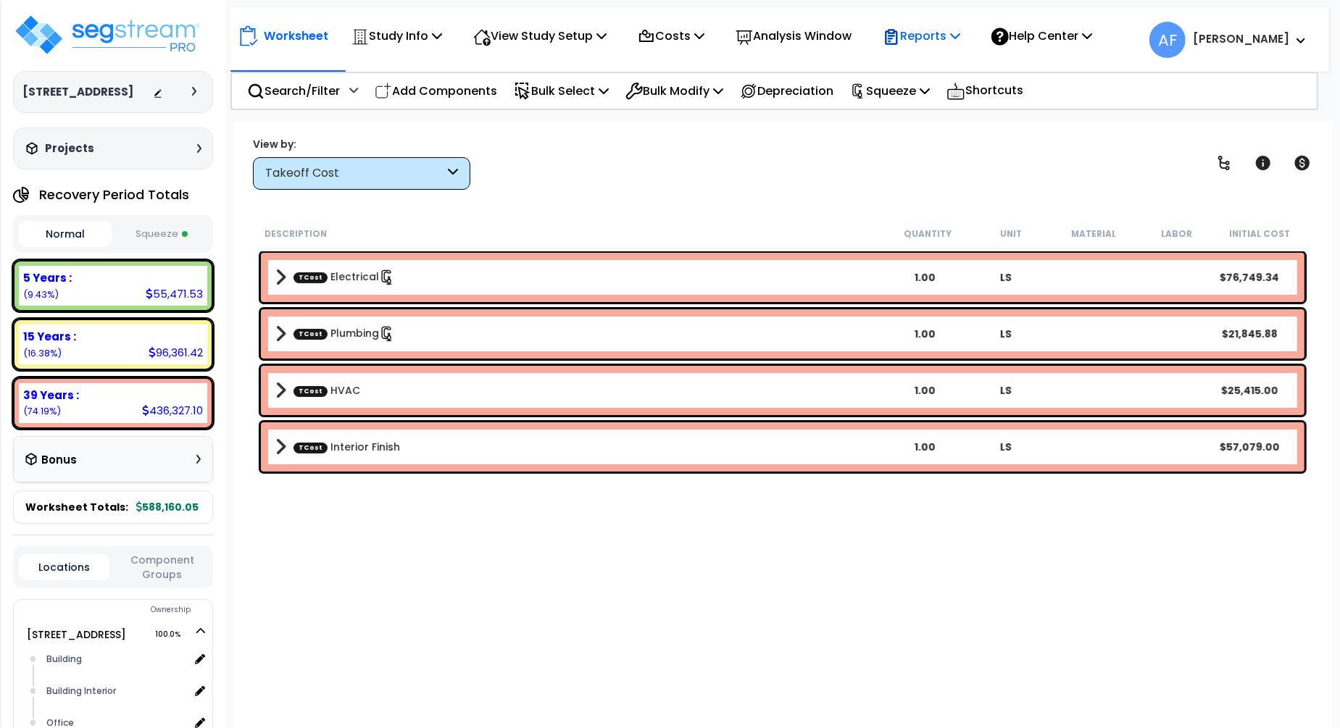
click at [960, 41] on p "Reports" at bounding box center [922, 36] width 78 height 20
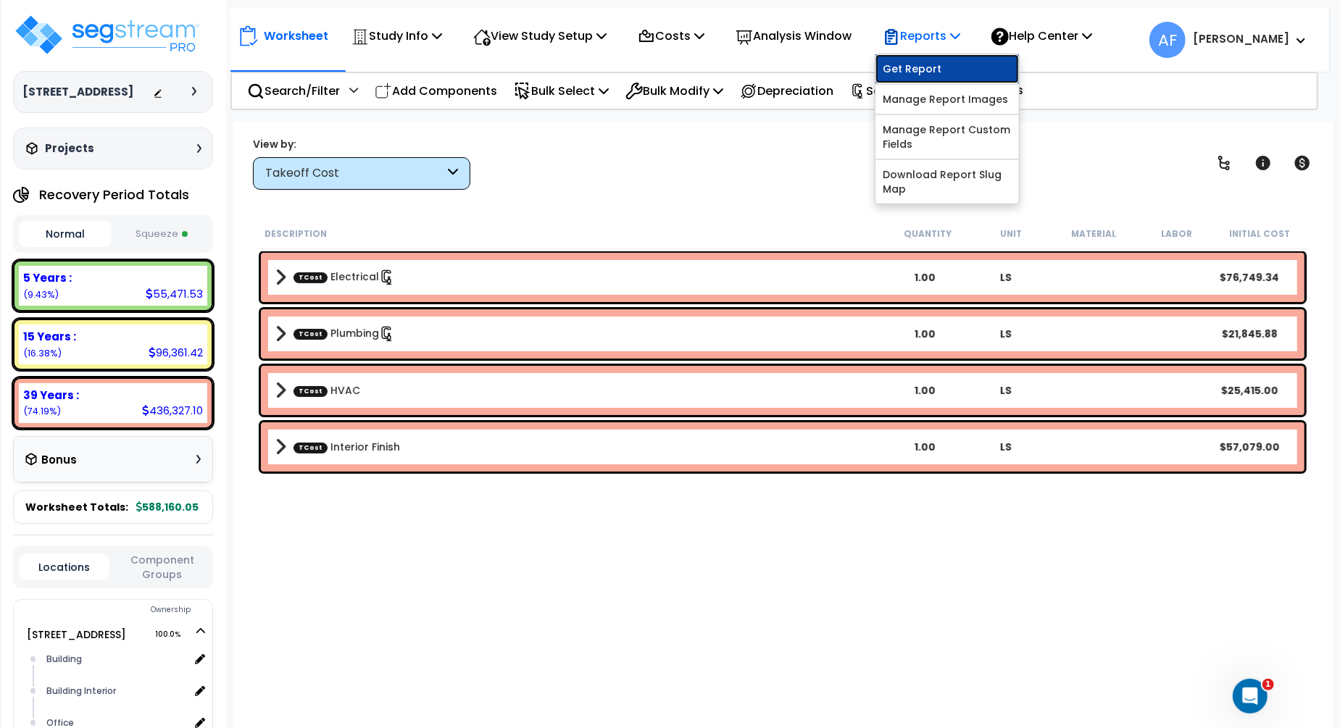
click at [930, 66] on link "Get Report" at bounding box center [948, 68] width 144 height 29
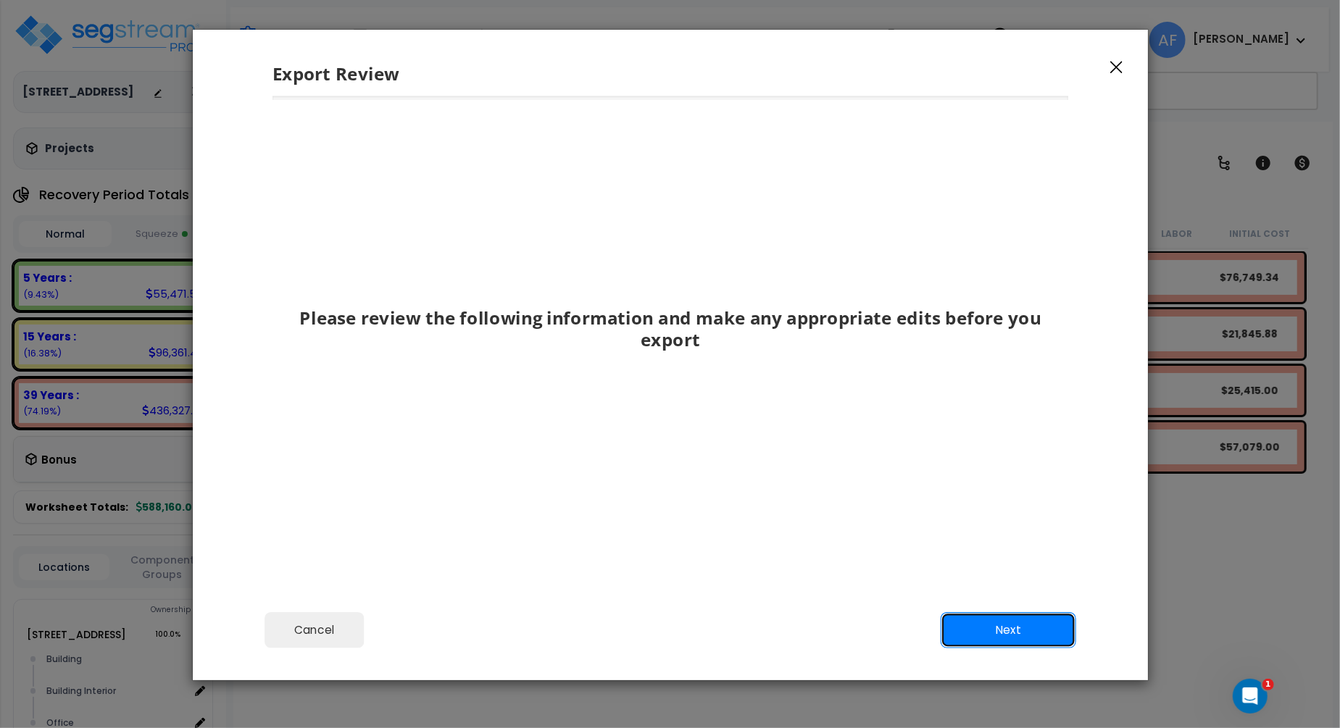
click at [1010, 631] on button "Next" at bounding box center [1008, 630] width 136 height 36
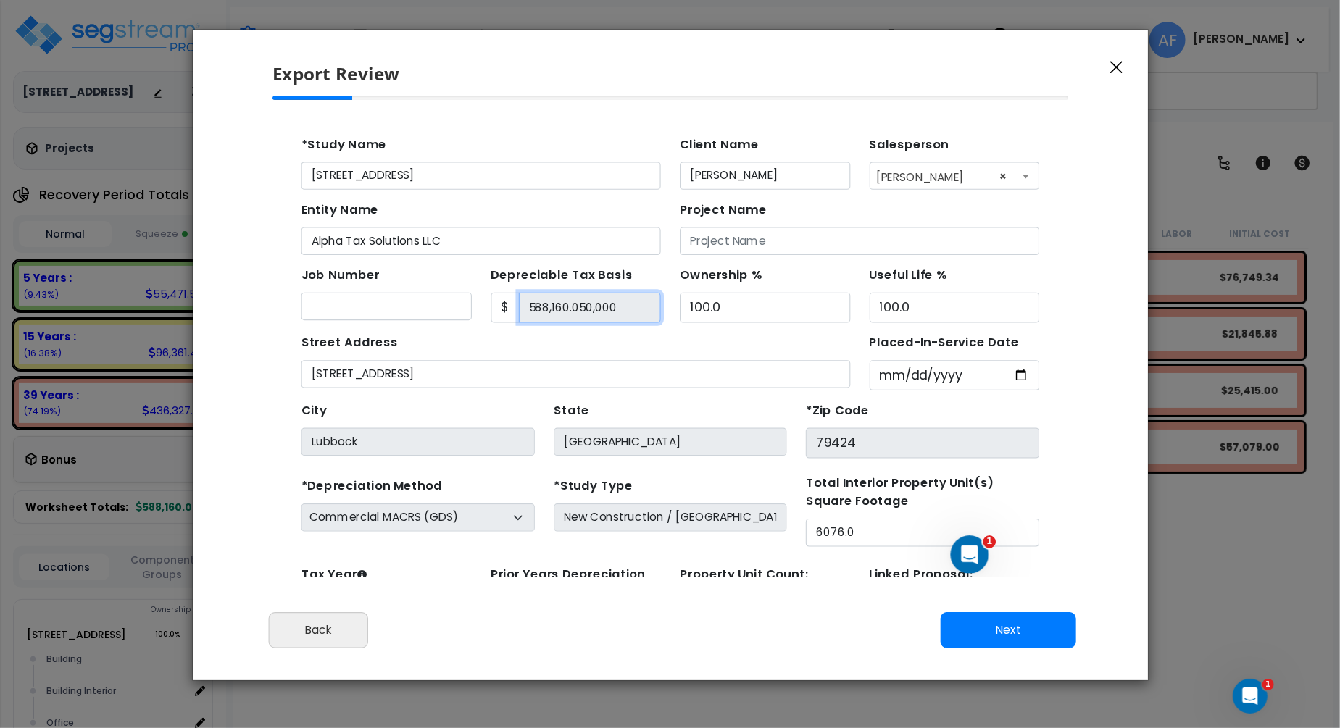
click at [541, 288] on input "588,160.050,000" at bounding box center [561, 290] width 130 height 28
click at [540, 294] on input "588,160.050,000" at bounding box center [561, 290] width 130 height 28
click at [539, 290] on input "588,160.050,000" at bounding box center [561, 290] width 130 height 28
click at [549, 285] on input "588,160.050,000" at bounding box center [561, 290] width 130 height 28
click at [533, 288] on input "588,160.050,000" at bounding box center [561, 290] width 130 height 28
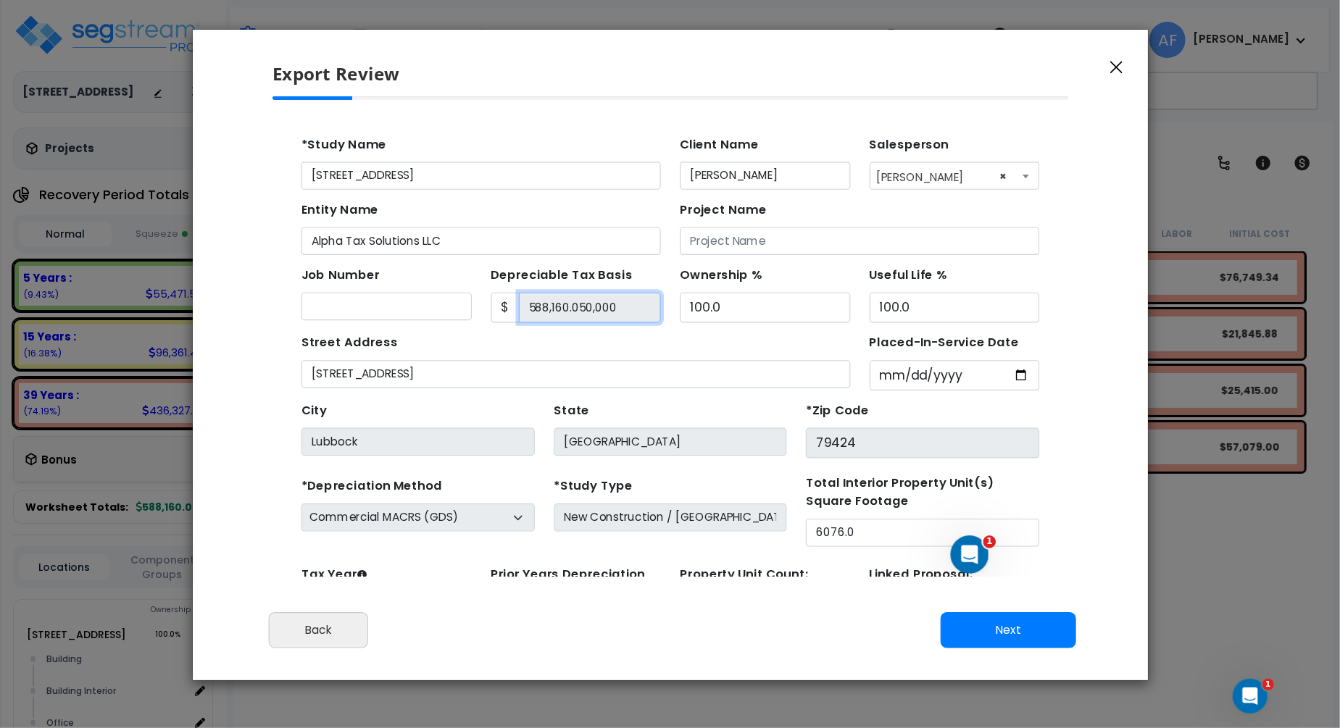
click at [583, 291] on input "588,160.050,000" at bounding box center [561, 290] width 130 height 28
click at [541, 291] on input "588,160.050,000" at bounding box center [561, 290] width 130 height 28
click at [523, 286] on input "588,160.050,000" at bounding box center [561, 290] width 130 height 28
click at [549, 328] on div "Street Address 8805 Urbana Ave" at bounding box center [547, 337] width 499 height 52
click at [555, 318] on div "Street Address 8805 Urbana Ave" at bounding box center [547, 337] width 499 height 52
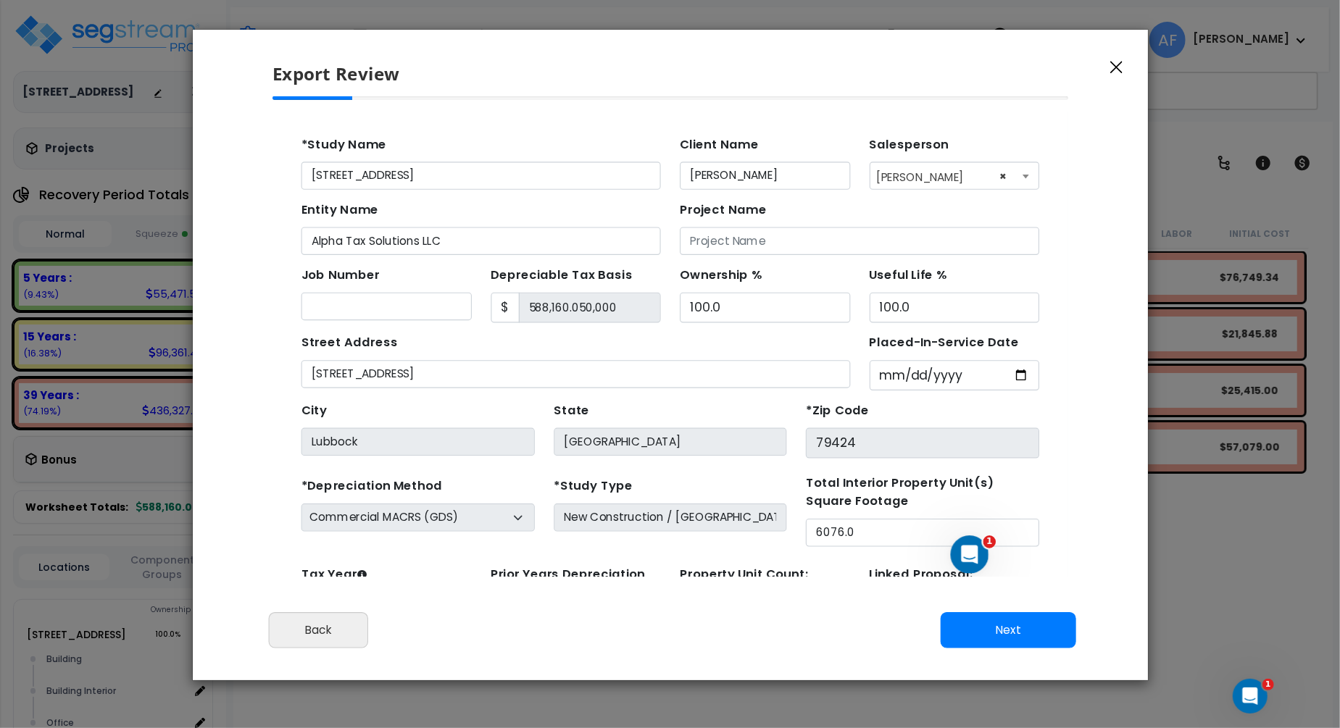
click at [1115, 62] on icon "button" at bounding box center [1116, 67] width 12 height 13
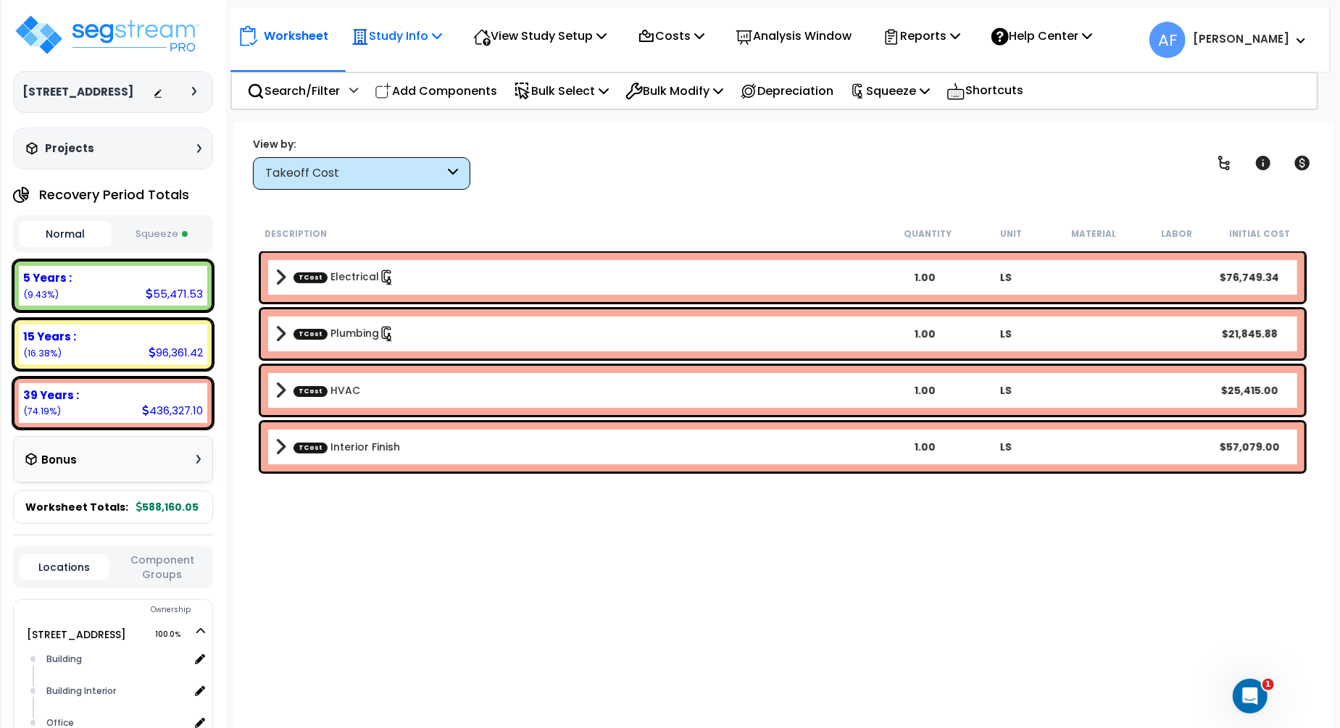
click at [442, 40] on icon at bounding box center [437, 36] width 10 height 12
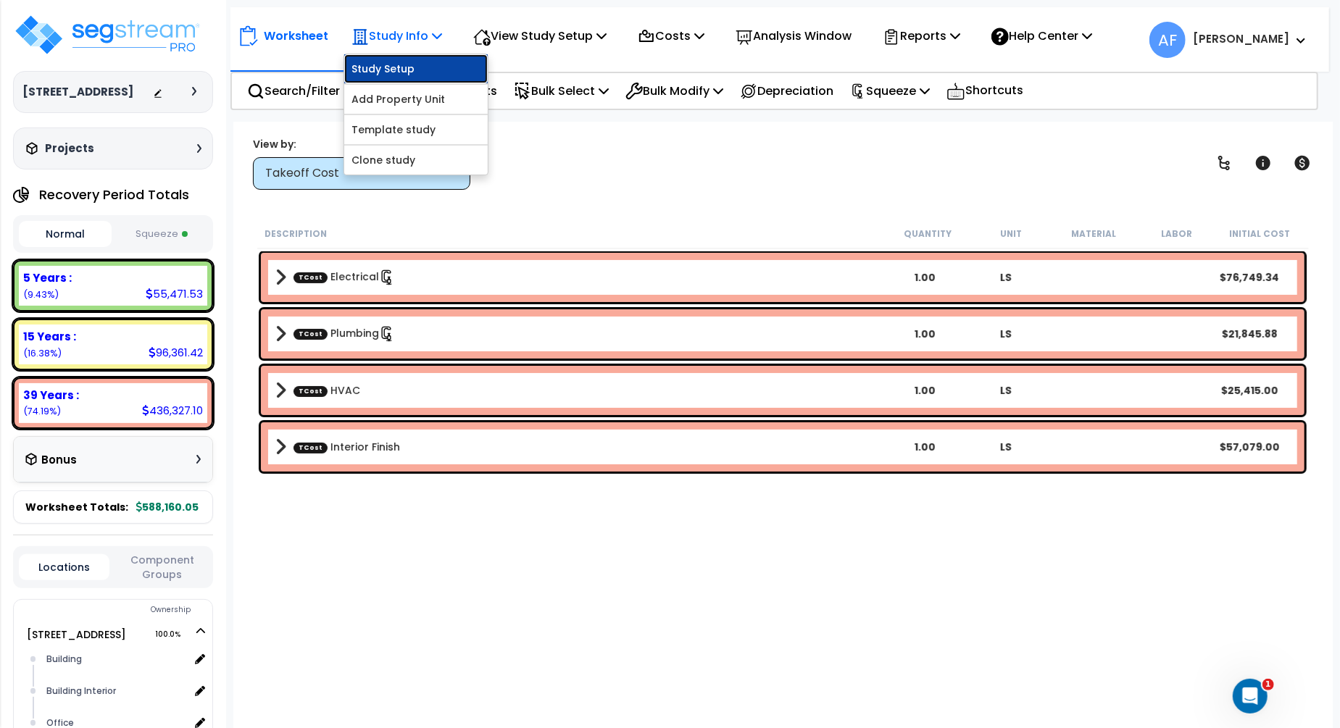
click at [420, 67] on link "Study Setup" at bounding box center [416, 68] width 144 height 29
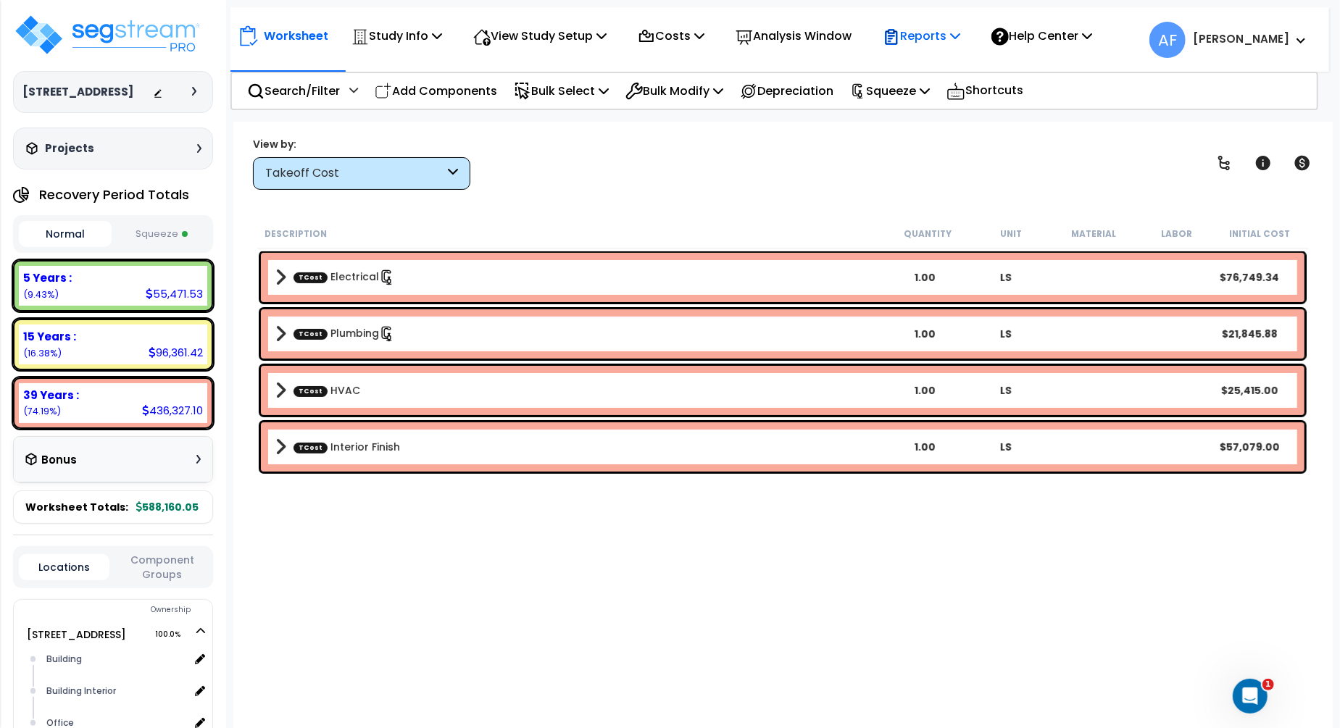
click at [955, 31] on p "Reports" at bounding box center [922, 36] width 78 height 20
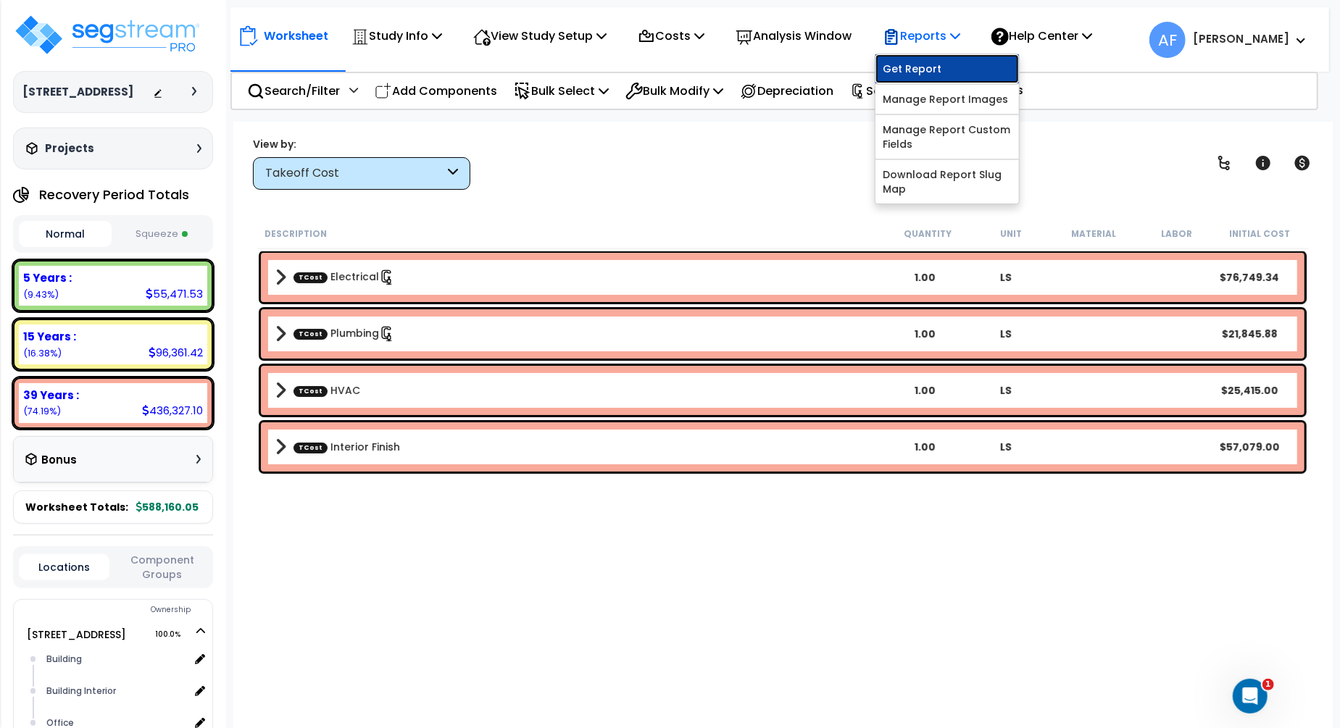
click at [946, 67] on link "Get Report" at bounding box center [948, 68] width 144 height 29
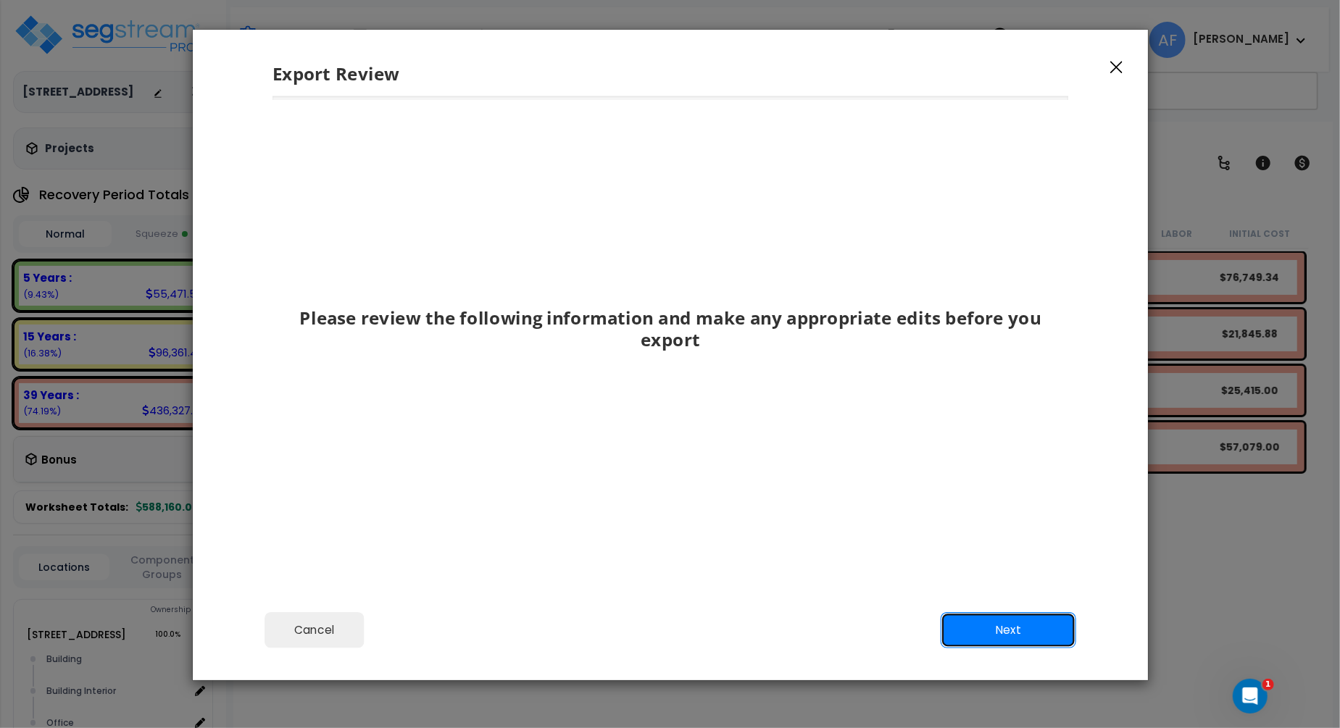
click at [1029, 631] on button "Next" at bounding box center [1008, 630] width 136 height 36
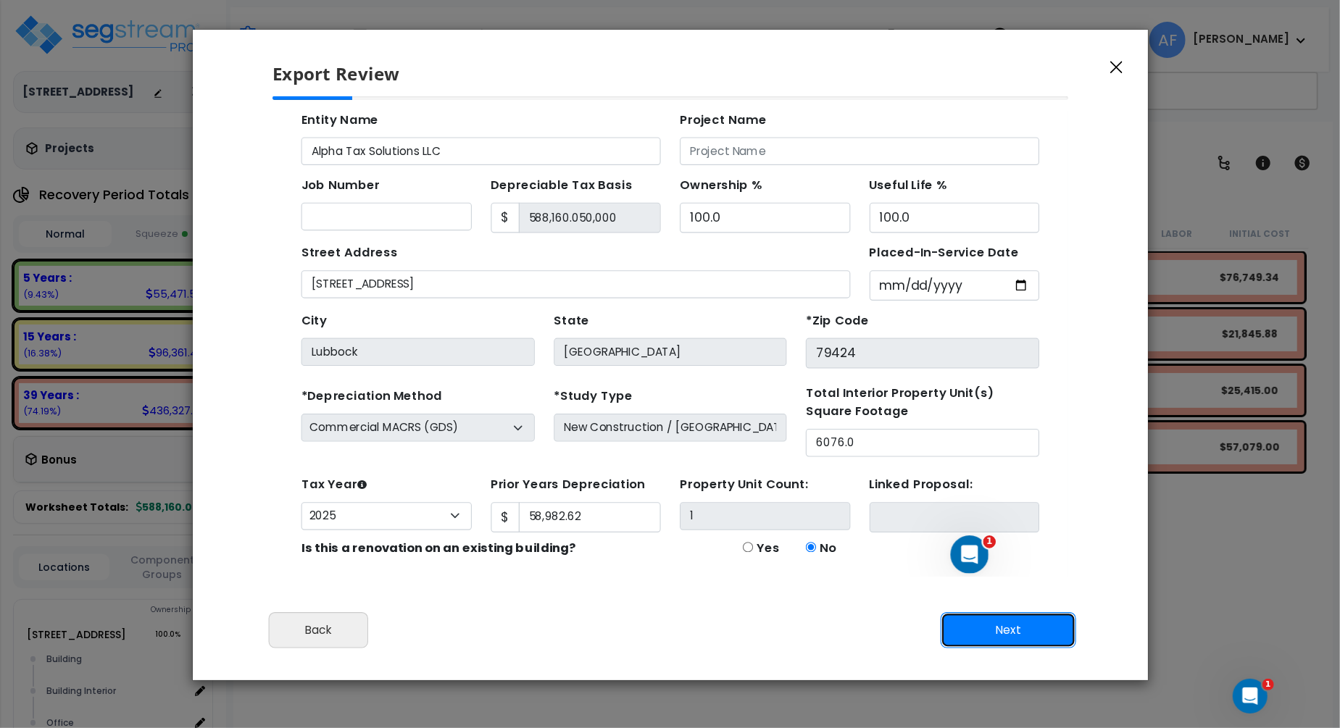
scroll to position [83, 0]
click at [1000, 633] on button "Next" at bounding box center [1008, 630] width 136 height 36
type input "58982.62"
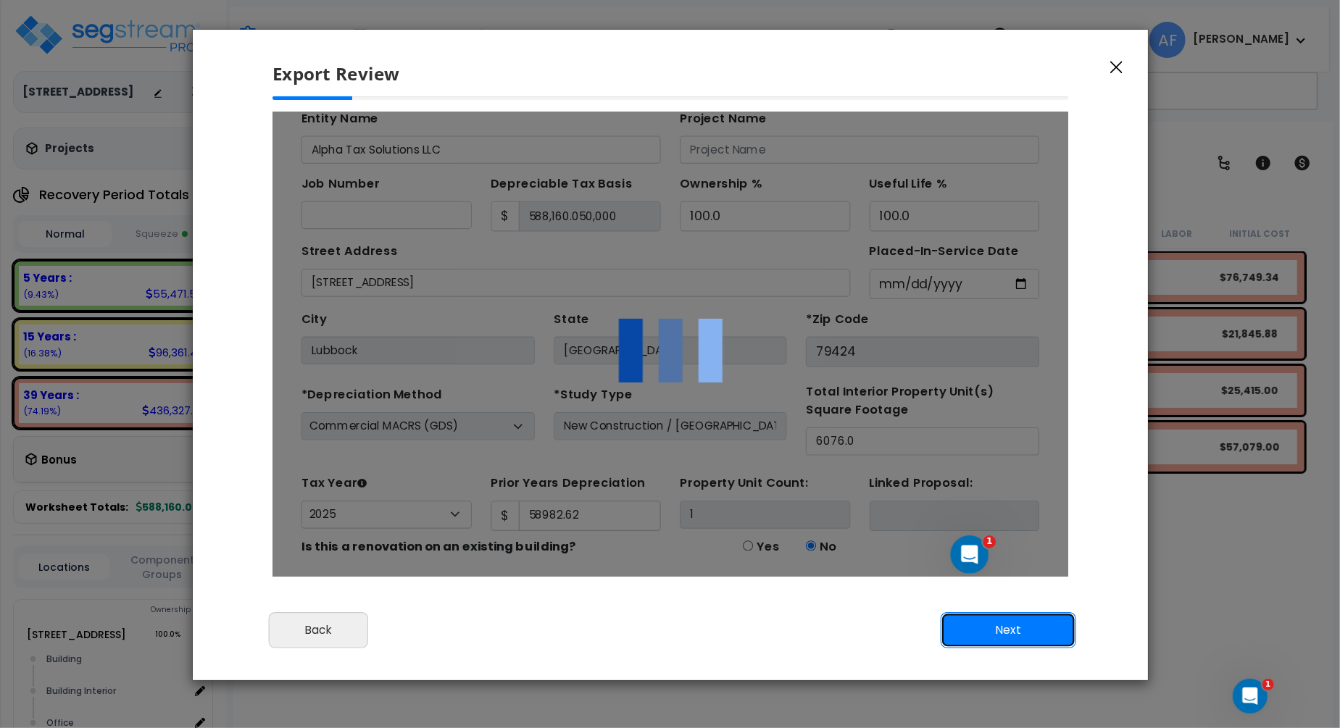
scroll to position [0, 0]
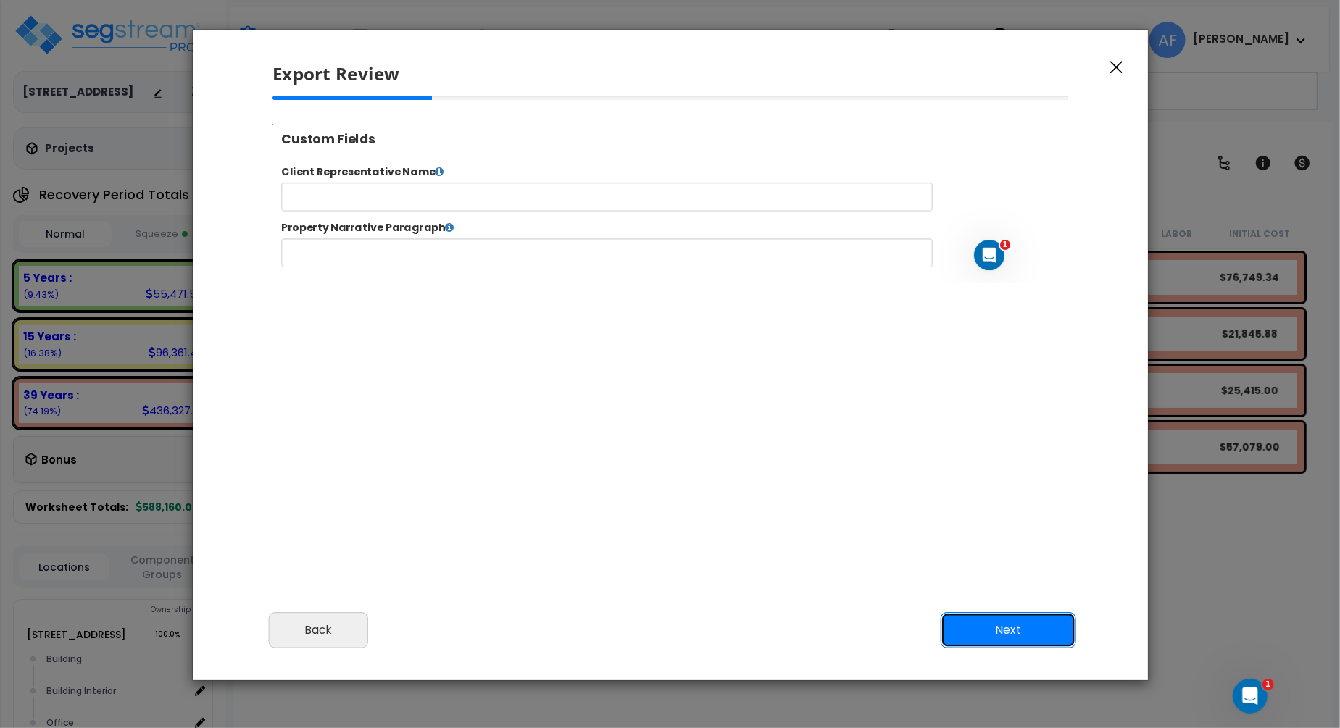
click at [993, 626] on button "Next" at bounding box center [1008, 630] width 136 height 36
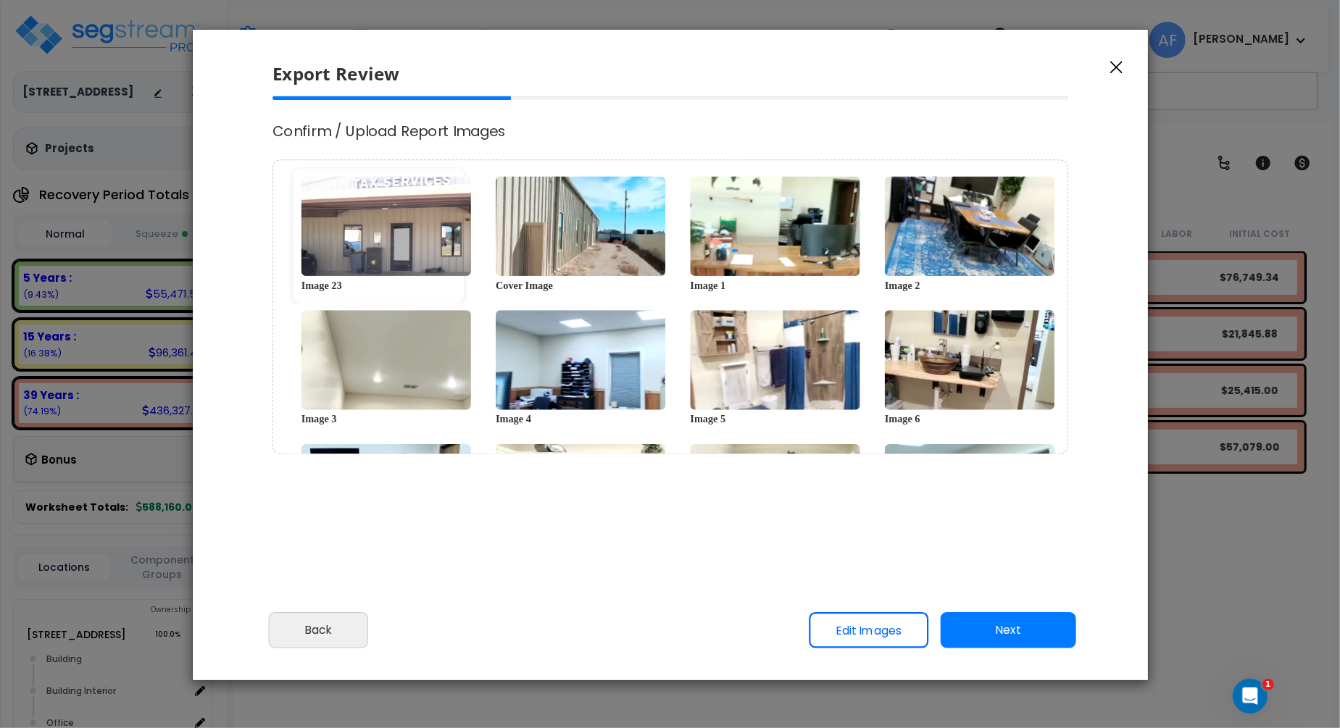
select select "2025"
click at [1013, 628] on button "Next" at bounding box center [1008, 630] width 136 height 36
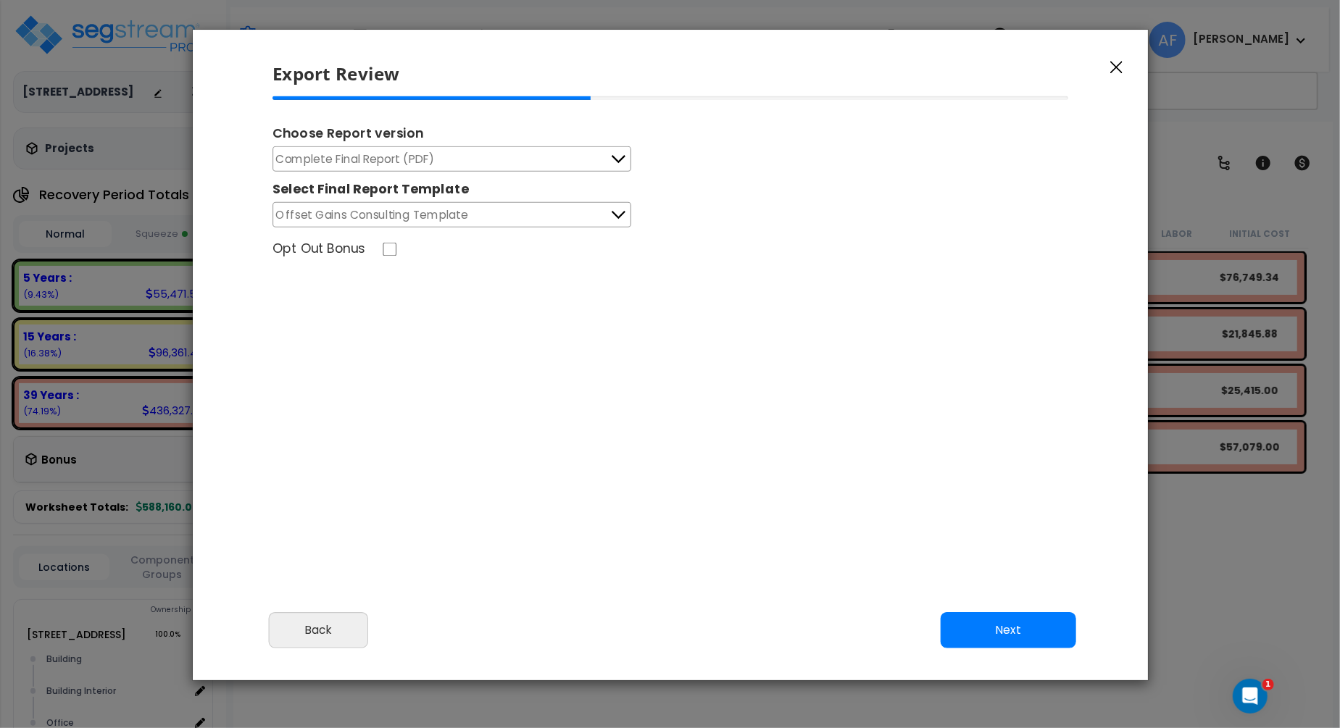
click at [557, 162] on button "Complete Final Report (PDF)" at bounding box center [452, 158] width 359 height 25
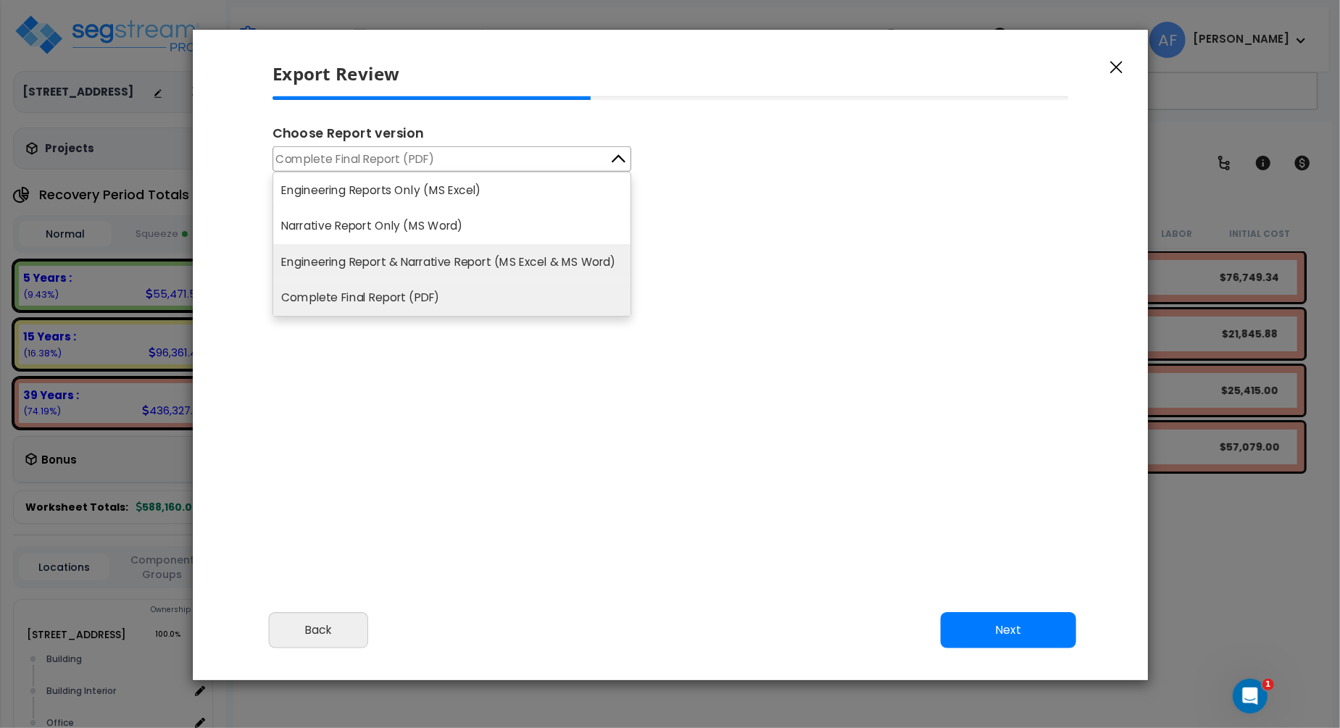
click at [559, 262] on li "Engineering Report & Narrative Report (MS Excel & MS Word)" at bounding box center [451, 262] width 357 height 36
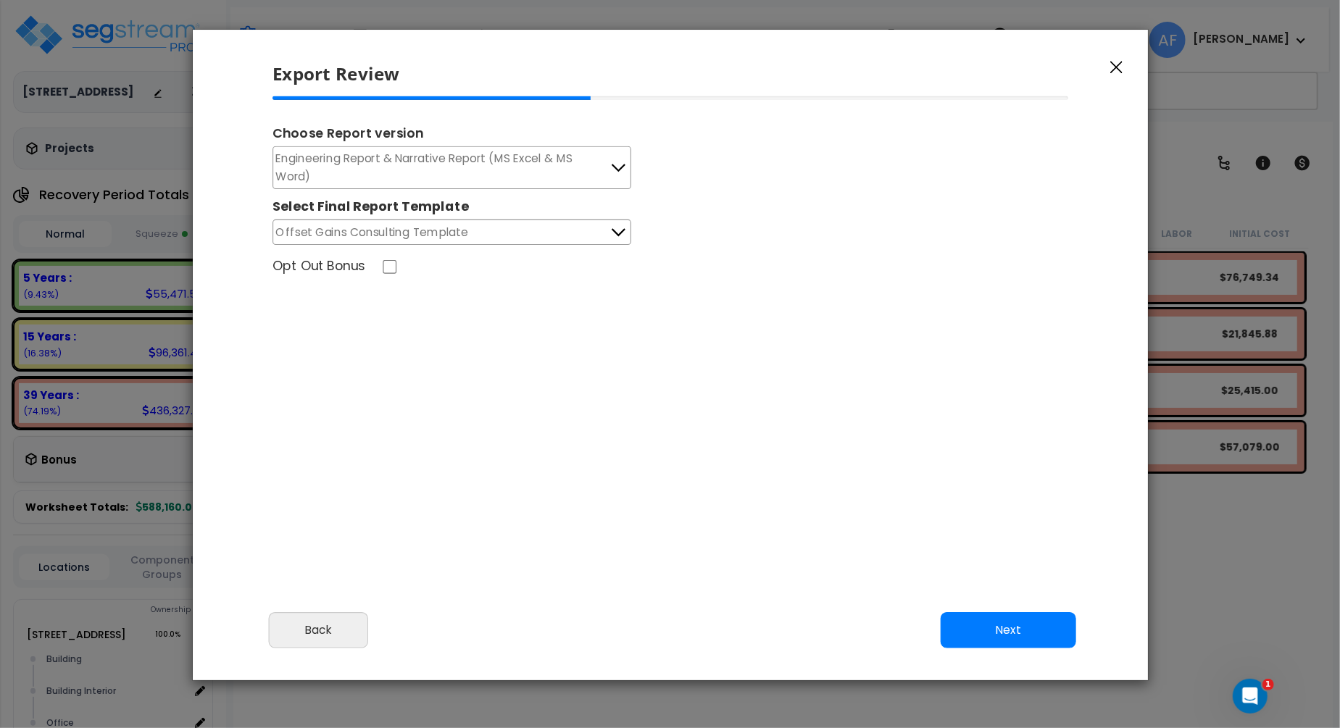
click at [541, 291] on div "Choose Report version Engineering Report & Narrative Report (MS Excel & MS Word…" at bounding box center [670, 295] width 820 height 399
click at [1020, 628] on button "Next" at bounding box center [1008, 630] width 136 height 36
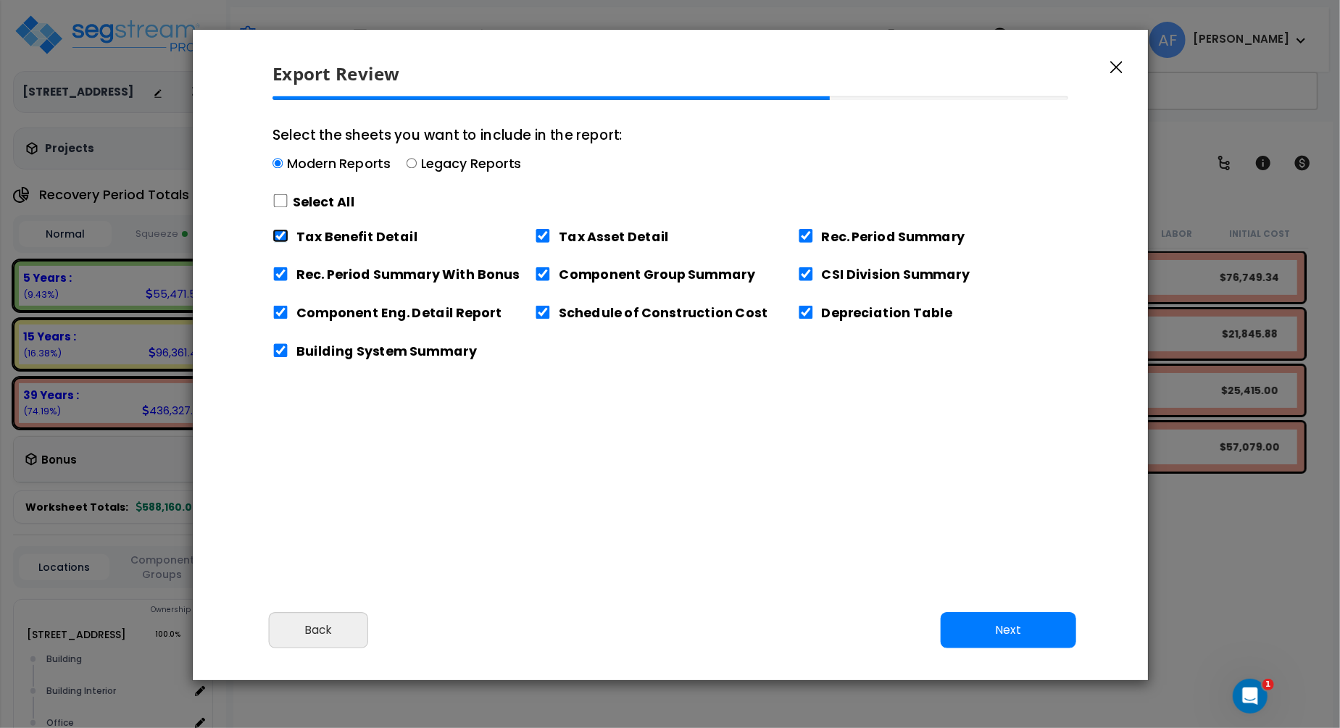
click at [283, 236] on input "Tax Benefit Detail" at bounding box center [281, 236] width 16 height 14
checkbox input "false"
click at [1029, 625] on button "Next" at bounding box center [1008, 630] width 136 height 36
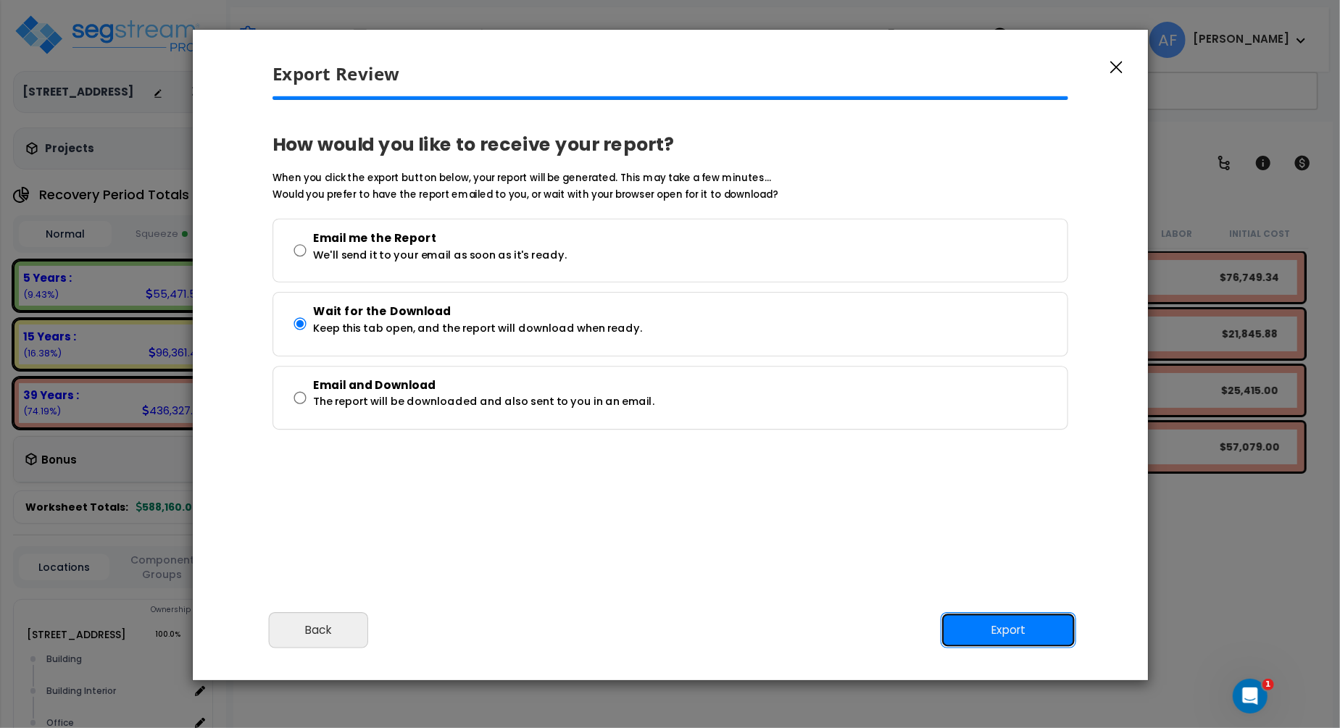
click at [1023, 630] on button "Export" at bounding box center [1008, 630] width 136 height 36
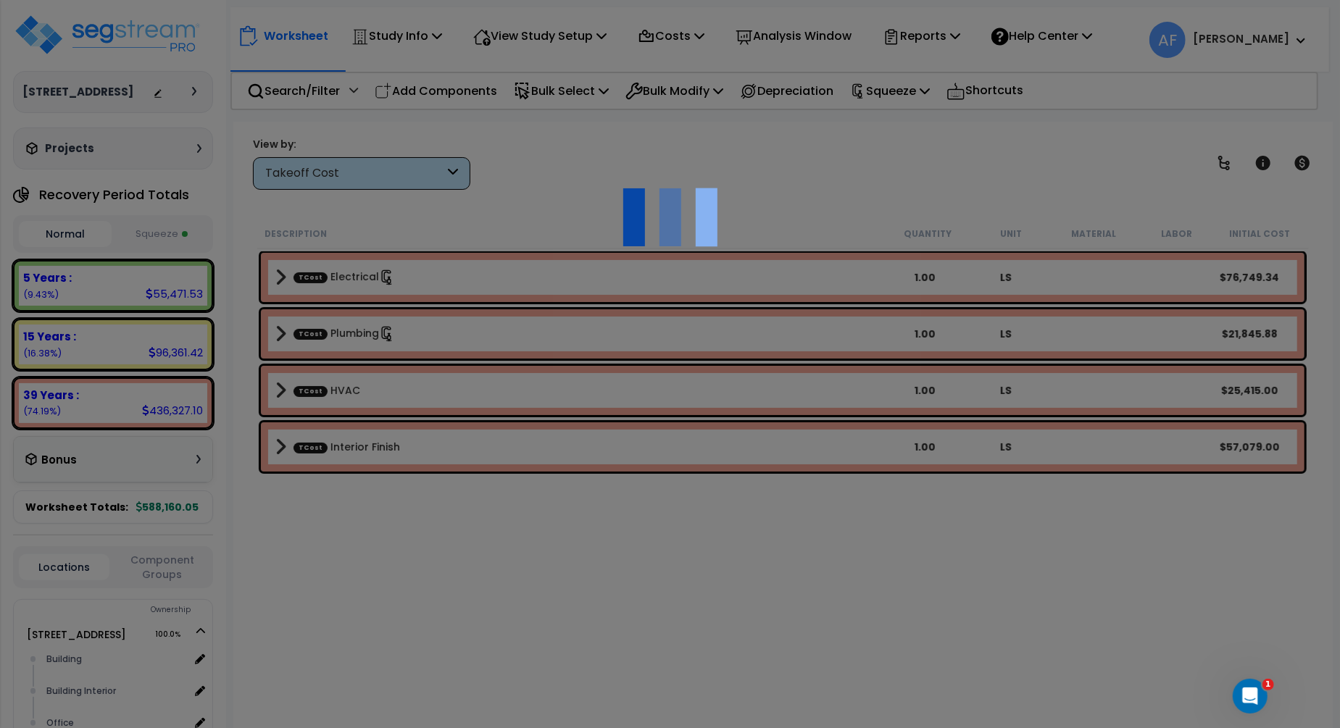
scroll to position [4, 0]
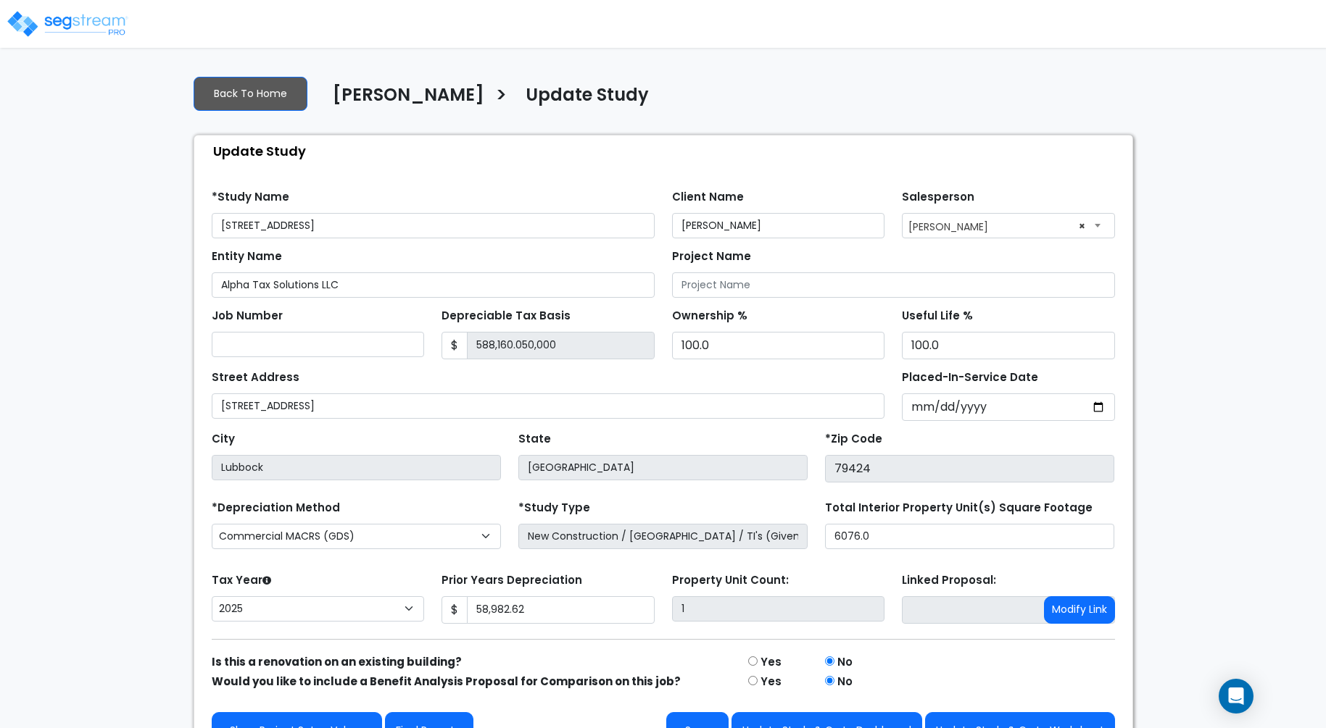
select select "2025"
click at [508, 342] on input "588,160.050,000" at bounding box center [561, 346] width 188 height 28
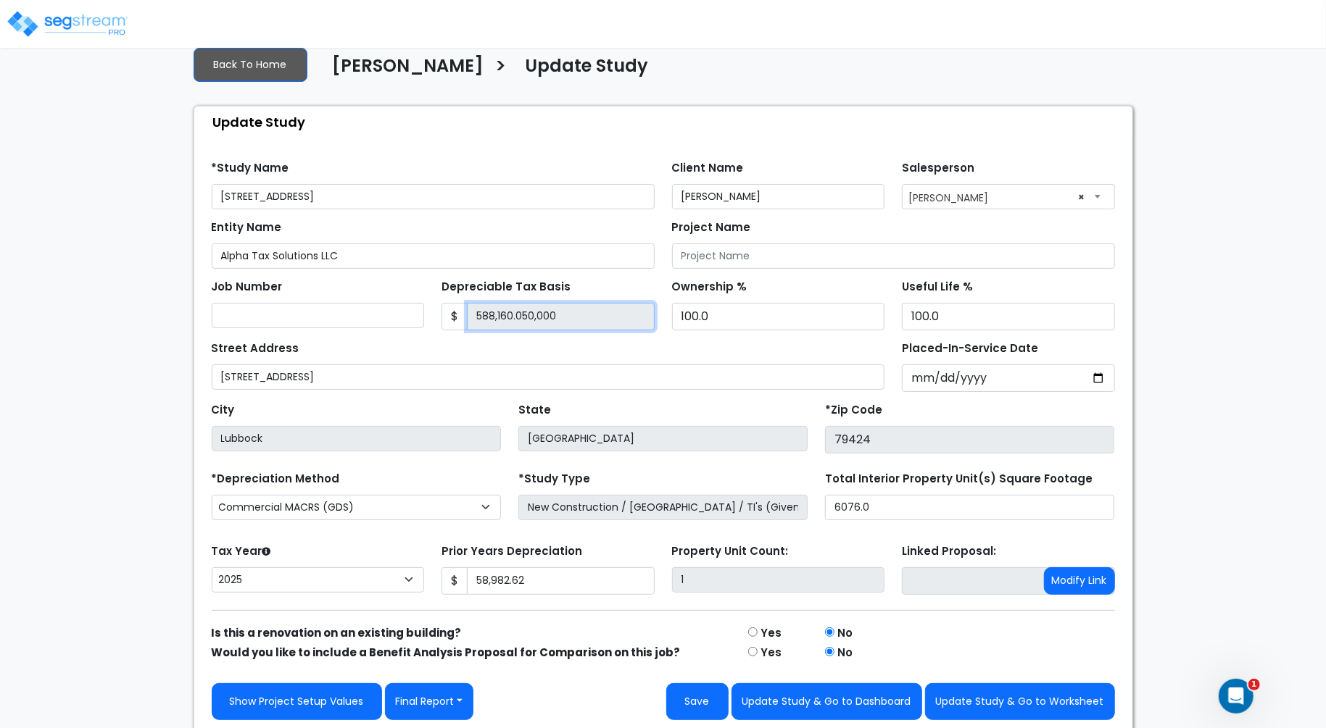
drag, startPoint x: 591, startPoint y: 322, endPoint x: 470, endPoint y: 315, distance: 120.5
click at [470, 315] on input "588,160.050,000" at bounding box center [561, 317] width 188 height 28
click at [514, 347] on div "Street Address 8805 Urbana Ave" at bounding box center [548, 364] width 673 height 52
click at [511, 306] on input "588,160.050,000" at bounding box center [561, 317] width 188 height 28
click at [565, 317] on input "588,160.050,000" at bounding box center [561, 317] width 188 height 28
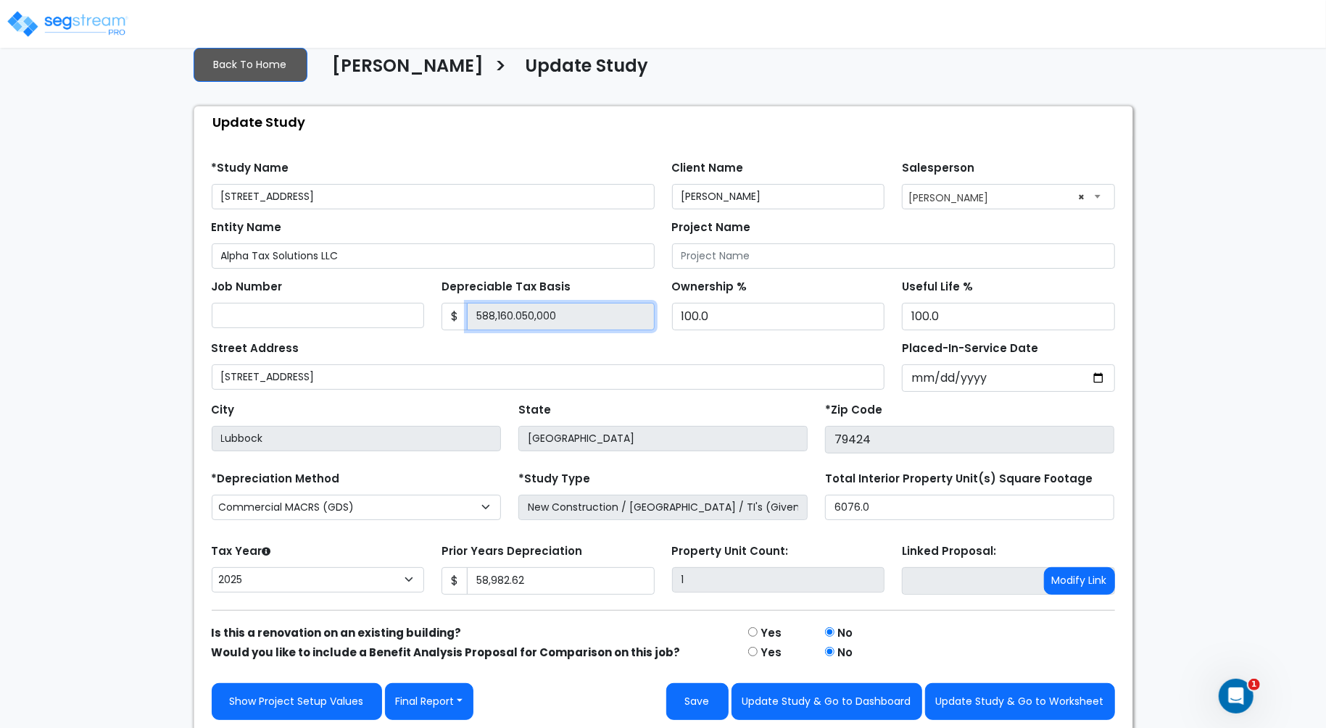
click at [565, 317] on input "588,160.050,000" at bounding box center [561, 317] width 188 height 28
click at [556, 317] on input "588,160.050,000" at bounding box center [561, 317] width 188 height 28
click at [504, 352] on div "Street Address 8805 Urbana Ave" at bounding box center [548, 364] width 673 height 52
click at [483, 317] on input "588,160.050,000" at bounding box center [561, 317] width 188 height 28
click at [561, 352] on div "Street Address 8805 Urbana Ave" at bounding box center [548, 364] width 673 height 52
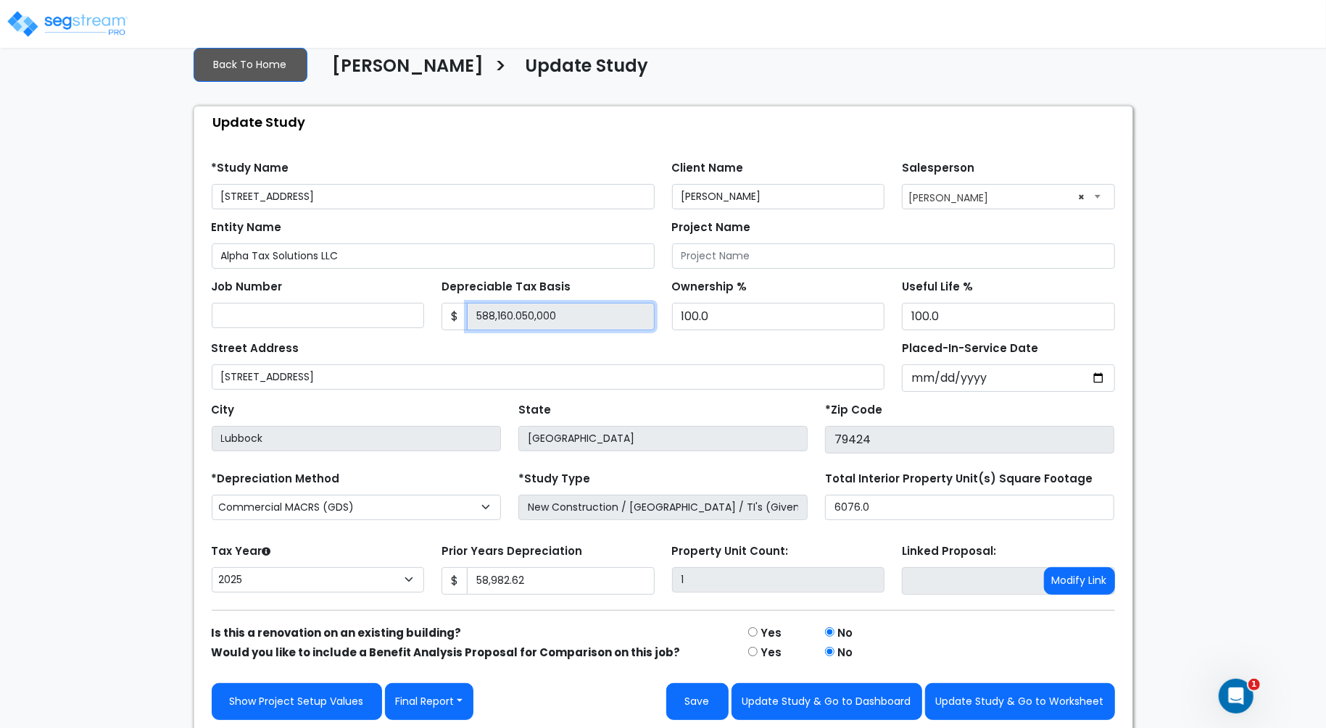
drag, startPoint x: 476, startPoint y: 315, endPoint x: 492, endPoint y: 315, distance: 16.0
click at [492, 315] on input "588,160.050,000" at bounding box center [561, 317] width 188 height 28
click at [505, 315] on input "588,160.050,000" at bounding box center [561, 317] width 188 height 28
click at [582, 315] on input "588,160.050,000" at bounding box center [561, 317] width 188 height 28
click at [575, 322] on input "588,160.050,000" at bounding box center [561, 317] width 188 height 28
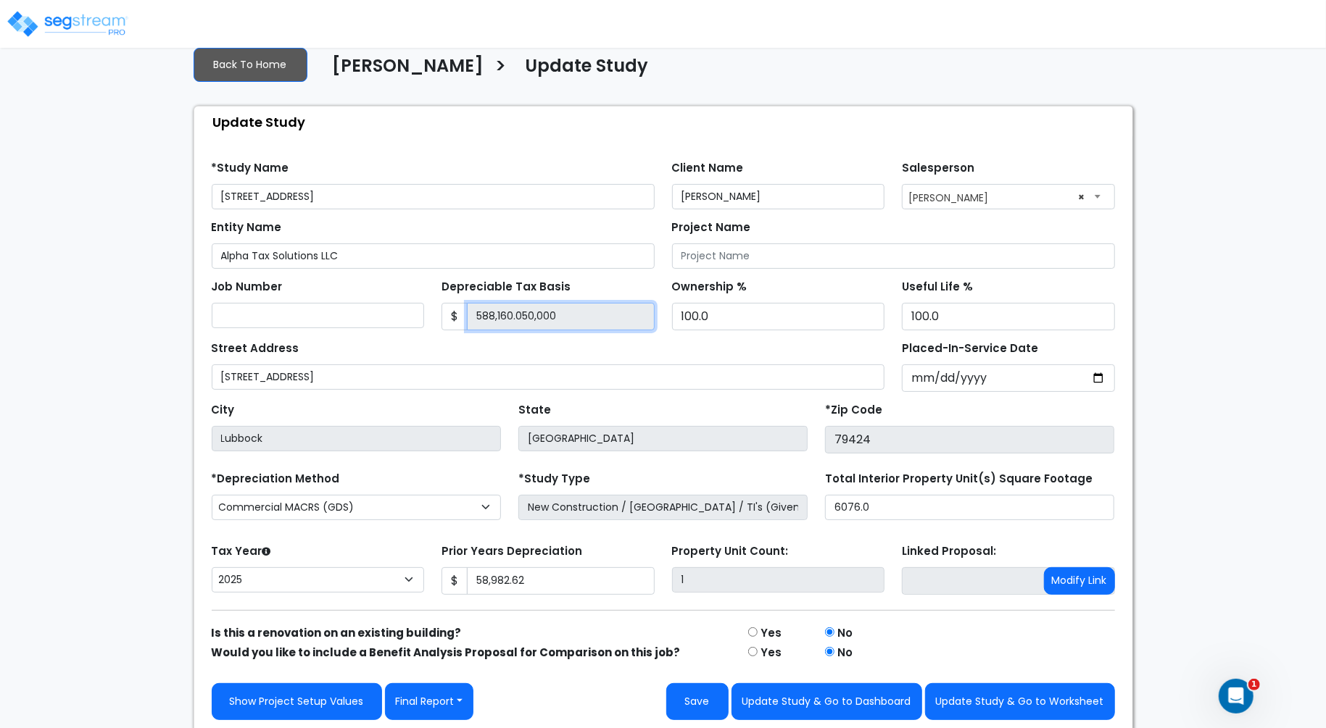
click at [567, 317] on input "588,160.050,000" at bounding box center [561, 317] width 188 height 28
click at [562, 356] on div "Street Address 8805 Urbana Ave" at bounding box center [548, 364] width 673 height 52
click at [255, 67] on link "Back To Home" at bounding box center [251, 65] width 114 height 34
